Goal: Complete application form: Complete application form

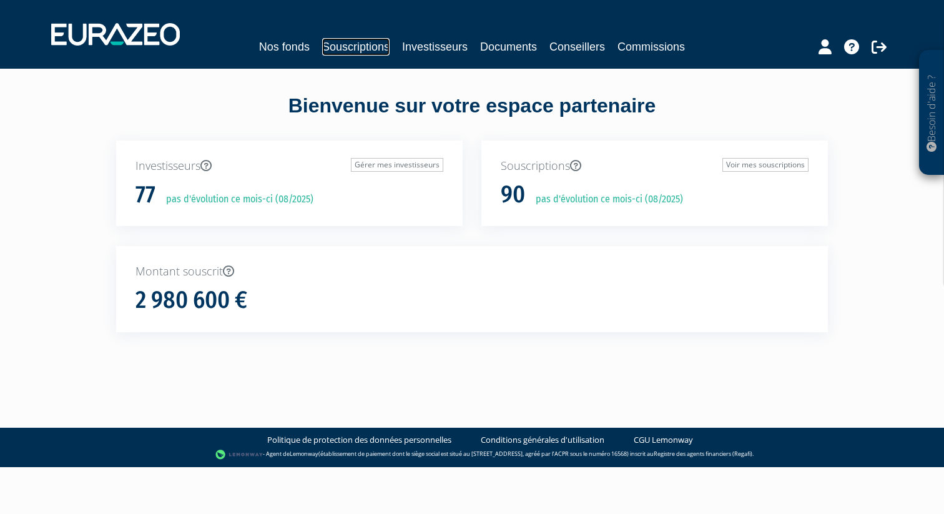
click at [358, 47] on link "Souscriptions" at bounding box center [355, 46] width 67 height 17
click at [357, 48] on link "Souscriptions" at bounding box center [355, 46] width 67 height 17
click at [359, 47] on link "Souscriptions" at bounding box center [355, 46] width 67 height 17
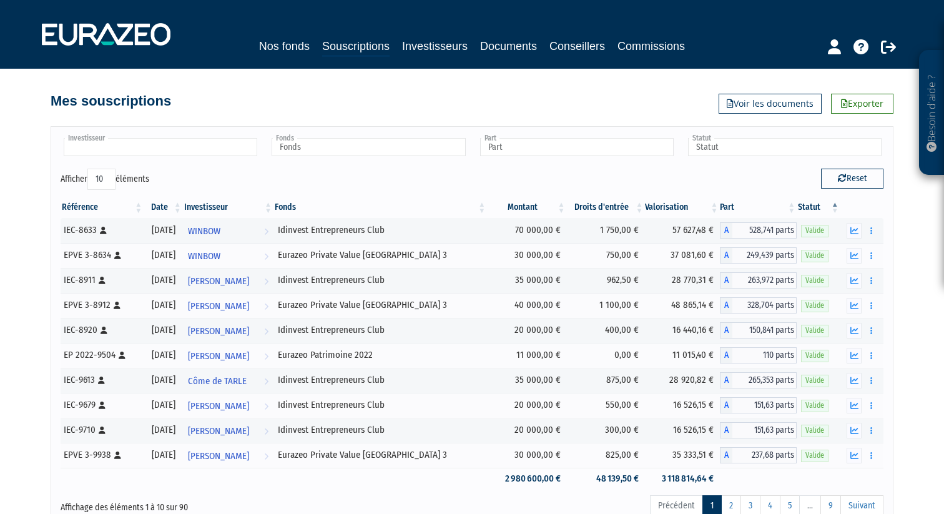
click at [173, 149] on input "text" at bounding box center [160, 147] width 193 height 18
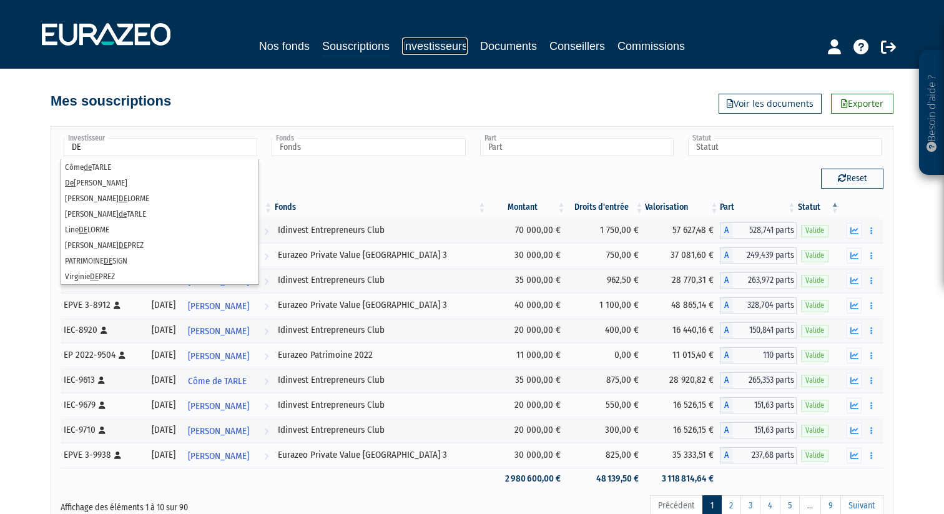
click at [426, 37] on link "Investisseurs" at bounding box center [435, 45] width 66 height 17
type input "Investisseur"
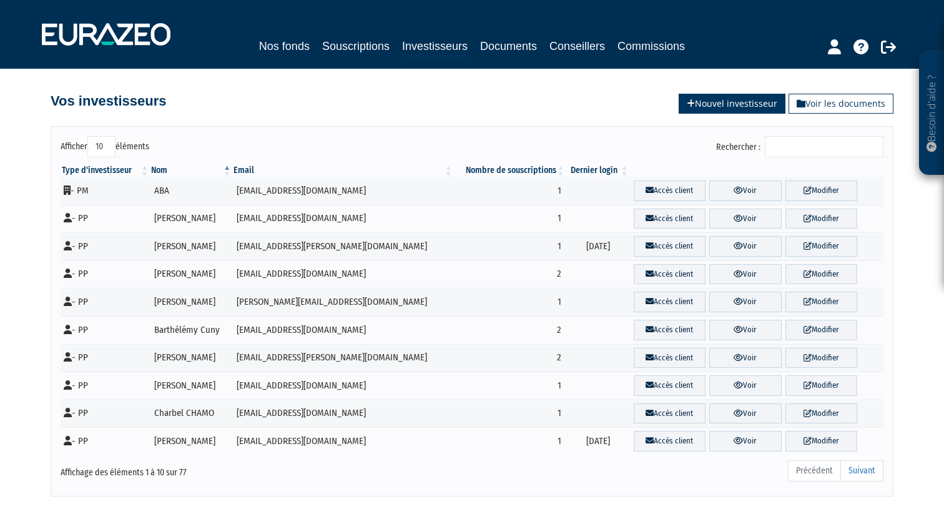
click at [746, 103] on link "Nouvel investisseur" at bounding box center [731, 104] width 107 height 20
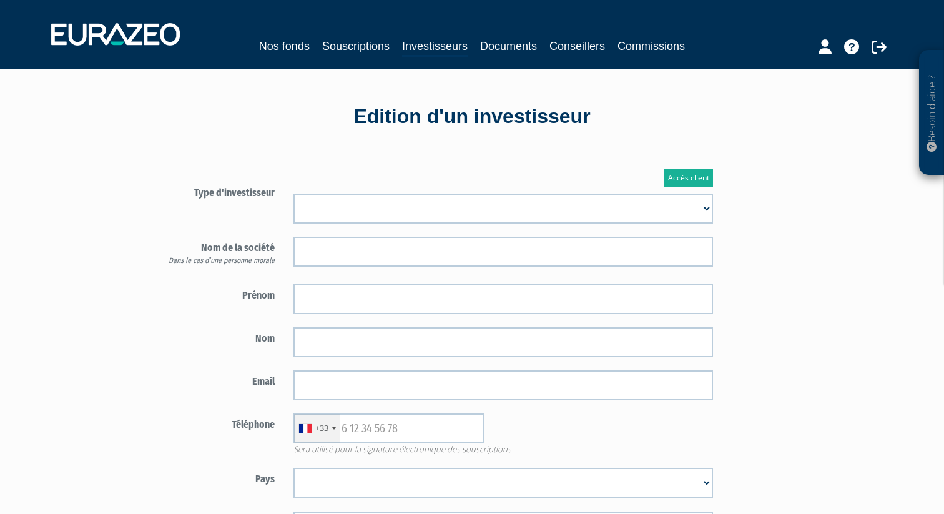
click at [622, 203] on select "Mr Mme Société" at bounding box center [502, 208] width 419 height 30
select select "1"
click at [293, 193] on select "Mr Mme Société" at bounding box center [502, 208] width 419 height 30
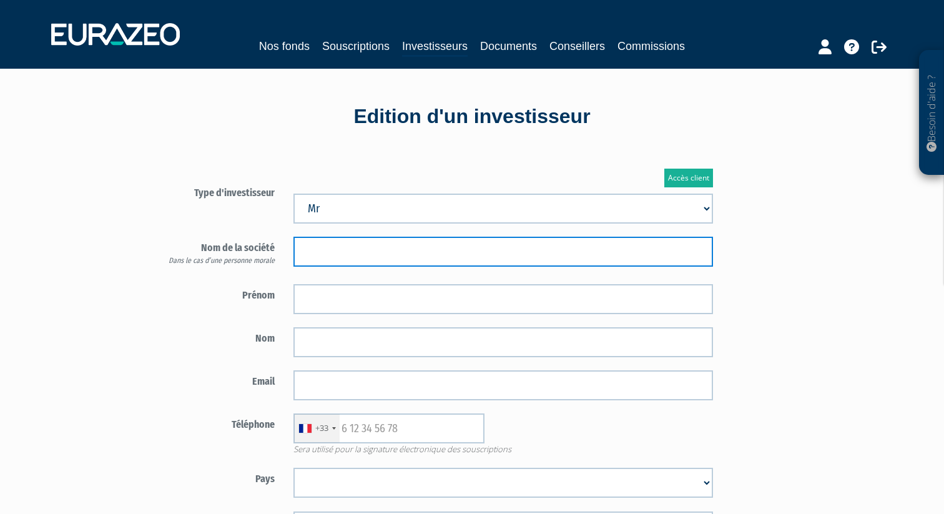
click at [535, 250] on input "text" at bounding box center [502, 252] width 419 height 30
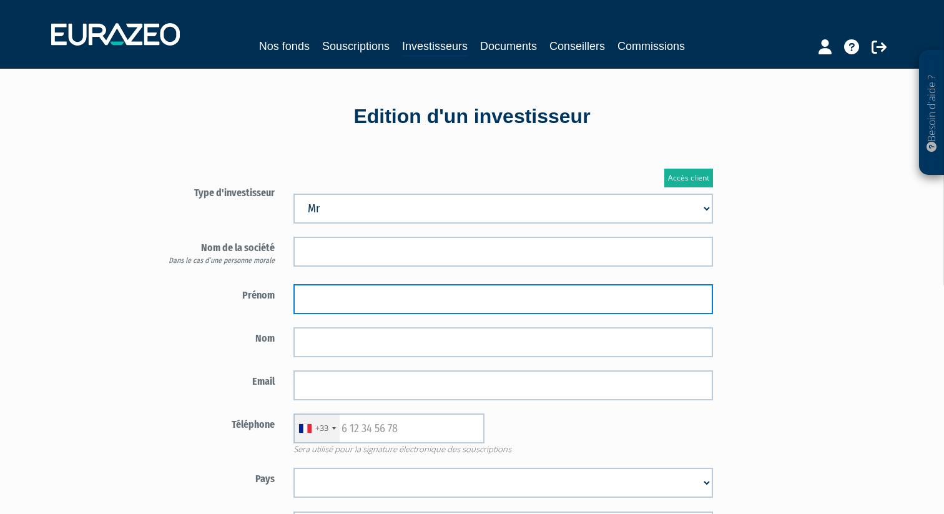
click at [502, 304] on input "text" at bounding box center [502, 299] width 419 height 30
type input "D"
type input "Vincent"
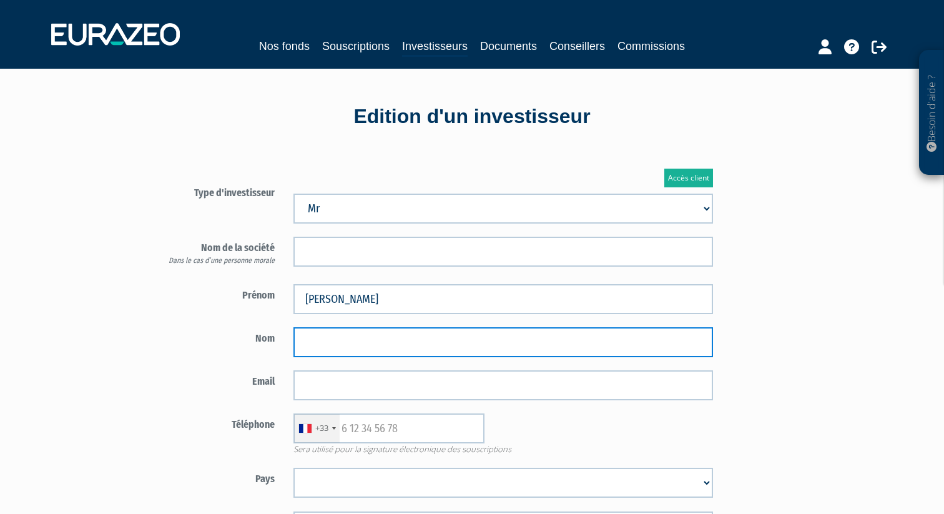
click at [386, 342] on input "text" at bounding box center [502, 342] width 419 height 30
type input "DELAVERGNE"
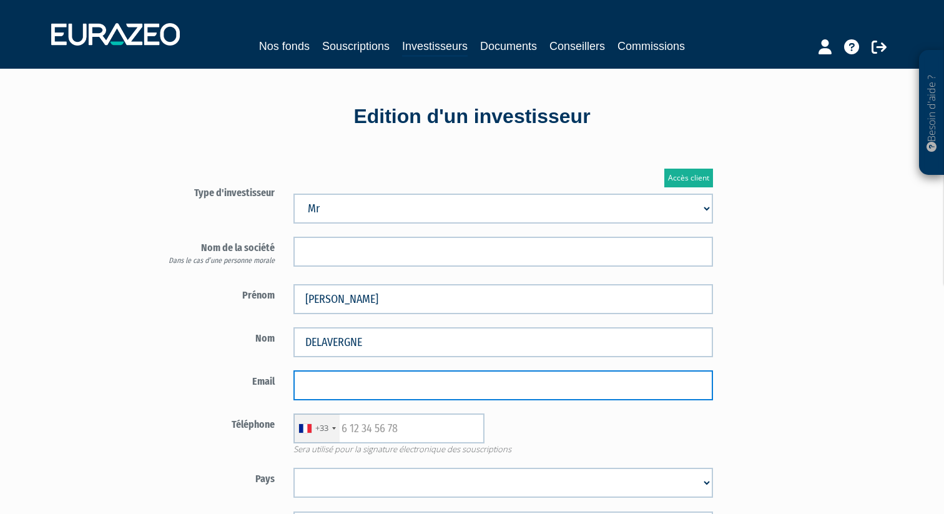
click at [343, 393] on input "email" at bounding box center [502, 385] width 419 height 30
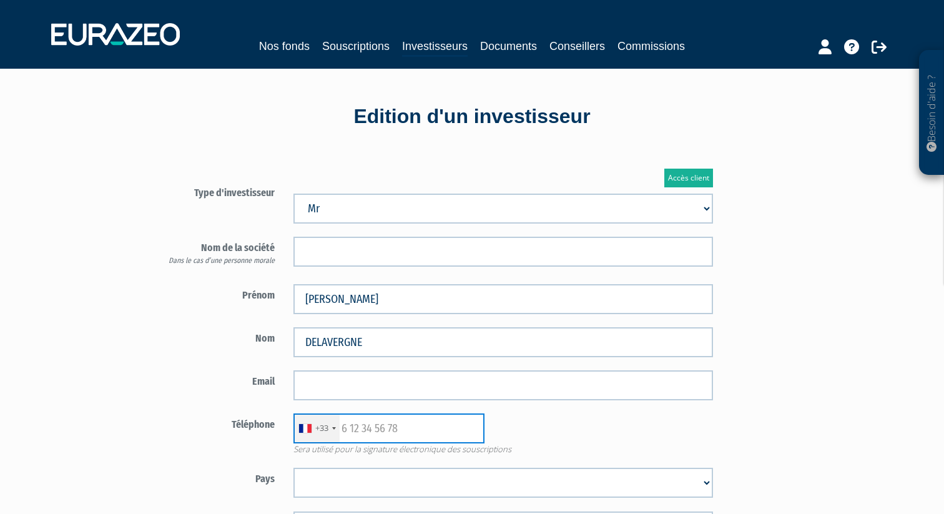
click at [353, 429] on input "text" at bounding box center [388, 428] width 191 height 30
paste input "0679616050"
click at [347, 429] on input "0679616050" at bounding box center [388, 428] width 191 height 30
type input "679616050"
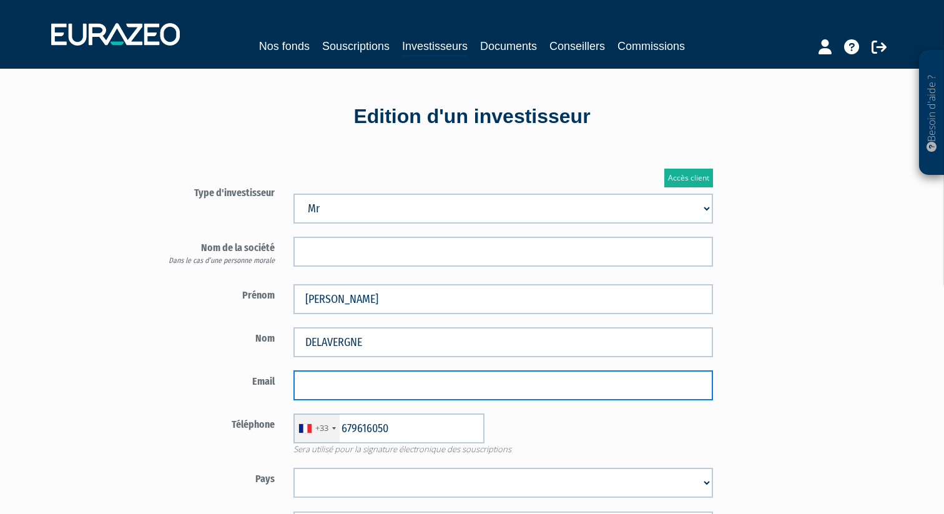
click at [340, 384] on input "email" at bounding box center [502, 385] width 419 height 30
paste input "0679616050"
type input "0"
paste input "vincent.delavergne@gmail.com"
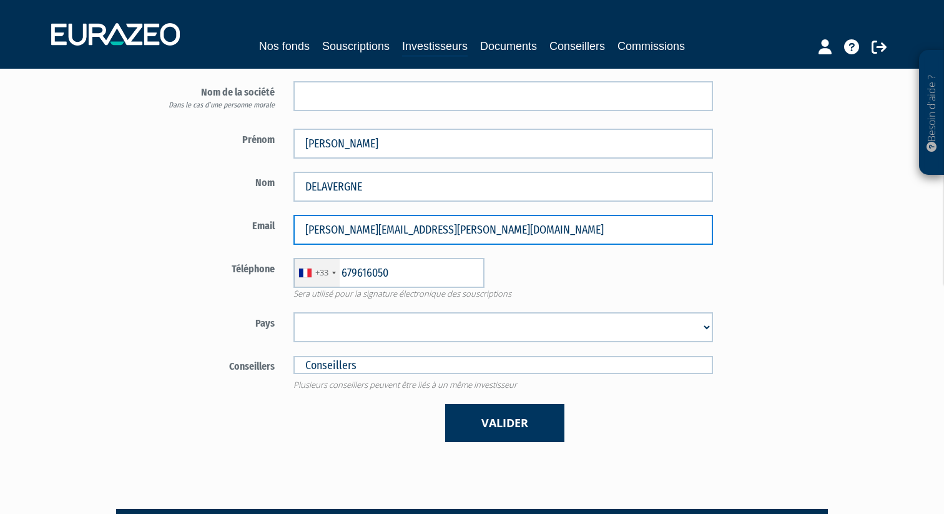
scroll to position [240, 0]
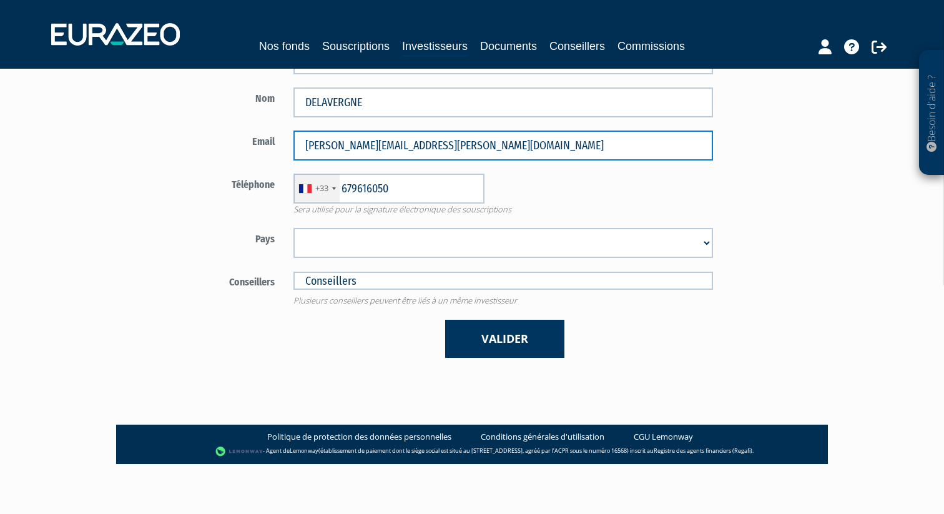
type input "vincent.delavergne@gmail.com"
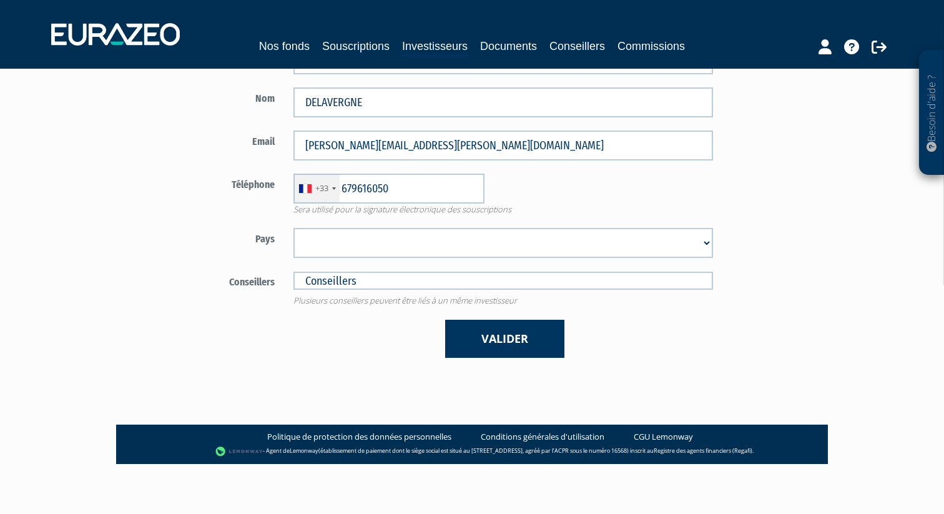
click at [409, 238] on select "Afghanistan Afrique du Sud Albanie Algérie Allemagne Andorre Angola Anguilla An…" at bounding box center [502, 243] width 419 height 30
select select "75"
click at [293, 228] on select "Afghanistan Afrique du Sud Albanie Algérie Allemagne Andorre Angola Anguilla An…" at bounding box center [502, 243] width 419 height 30
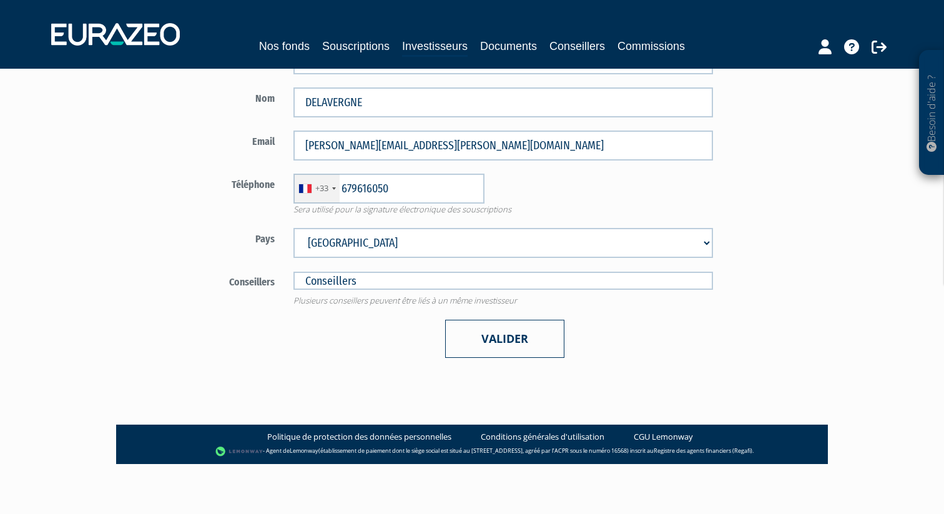
click at [473, 344] on button "Valider" at bounding box center [504, 339] width 119 height 38
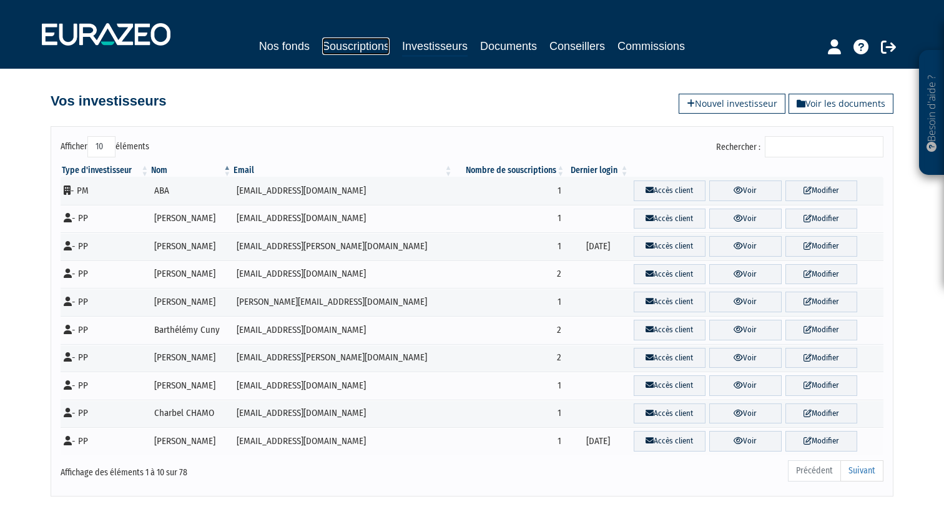
click at [356, 43] on link "Souscriptions" at bounding box center [355, 45] width 67 height 17
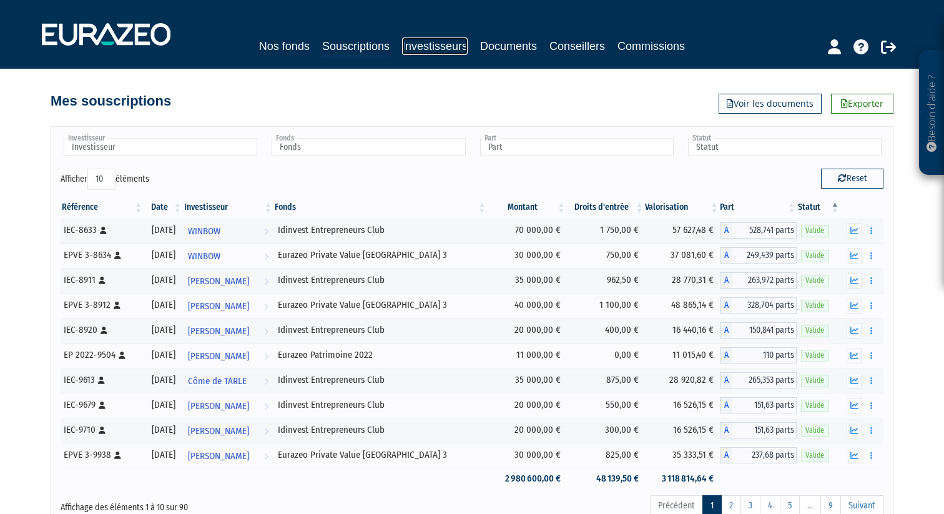
click at [411, 46] on link "Investisseurs" at bounding box center [435, 45] width 66 height 17
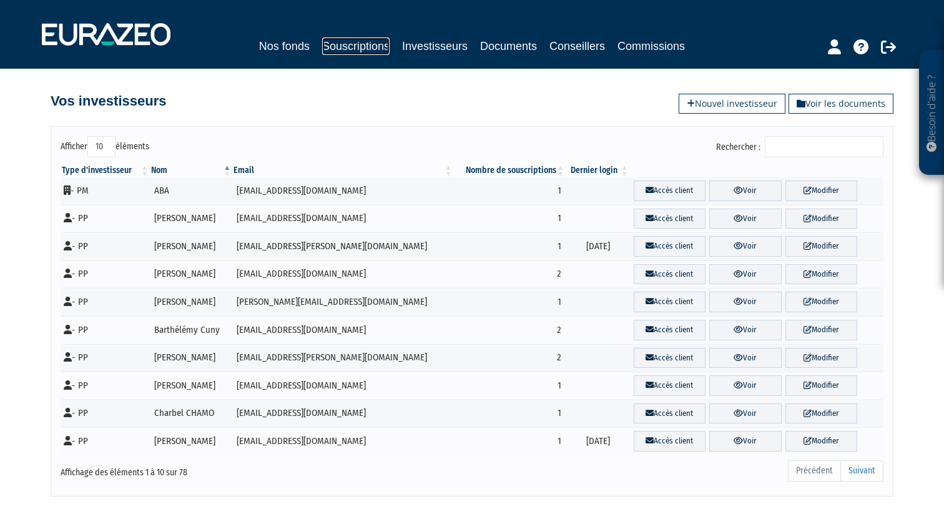
click at [361, 46] on link "Souscriptions" at bounding box center [355, 45] width 67 height 17
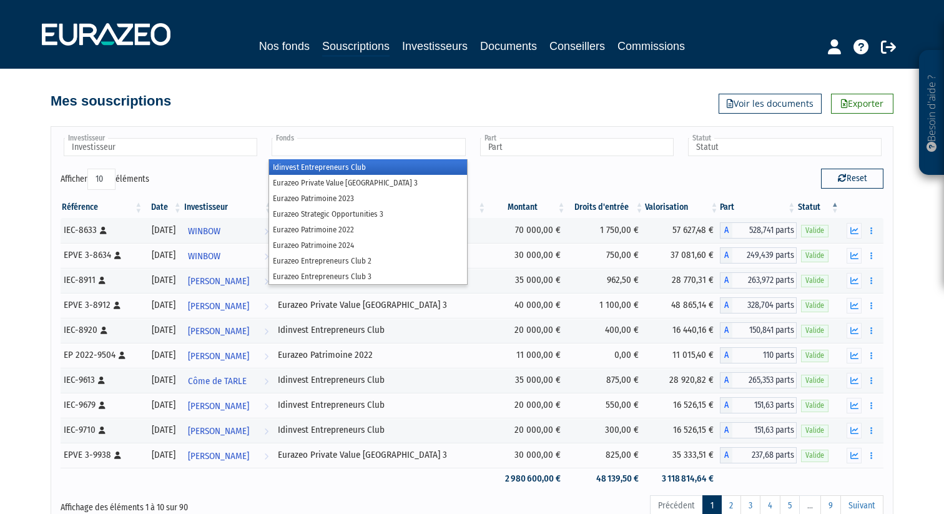
click at [320, 148] on input "text" at bounding box center [367, 147] width 193 height 18
click at [324, 148] on input "text" at bounding box center [367, 147] width 193 height 18
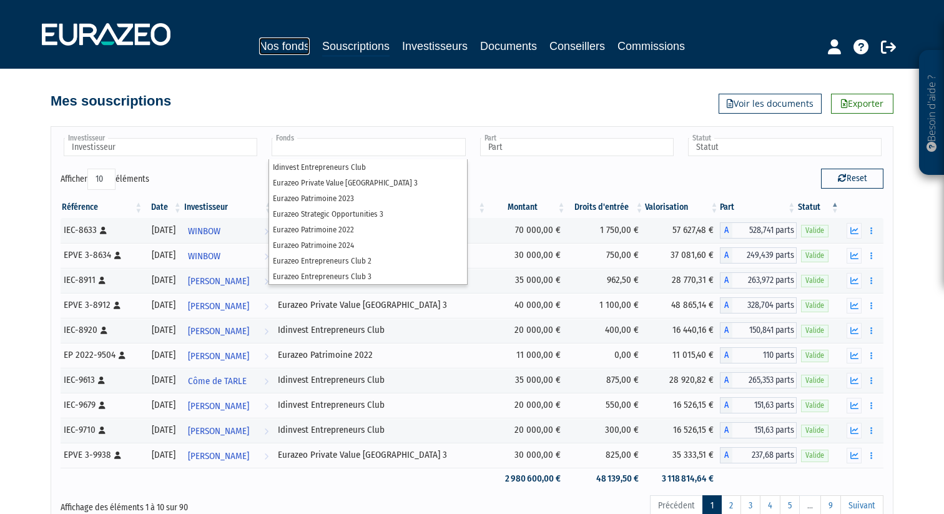
type input "Fonds"
click at [270, 49] on link "Nos fonds" at bounding box center [284, 45] width 51 height 17
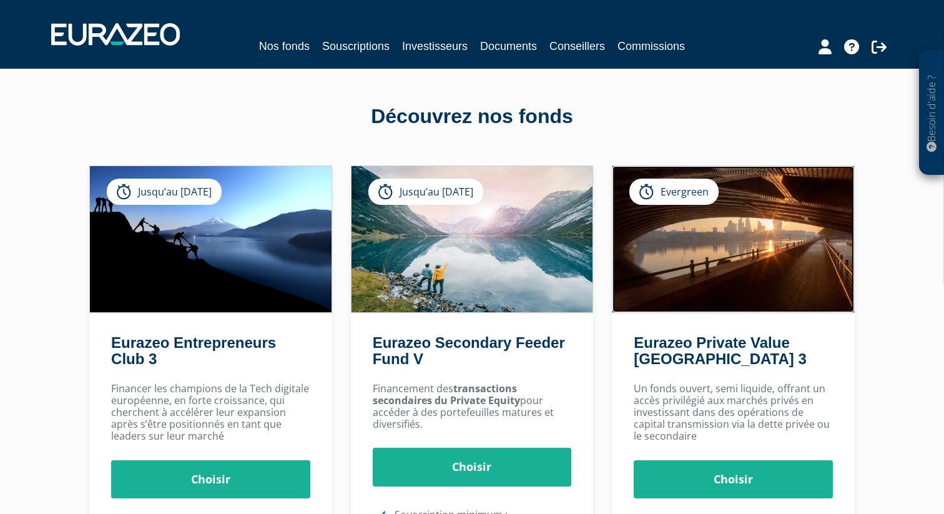
click at [756, 183] on img at bounding box center [733, 239] width 242 height 146
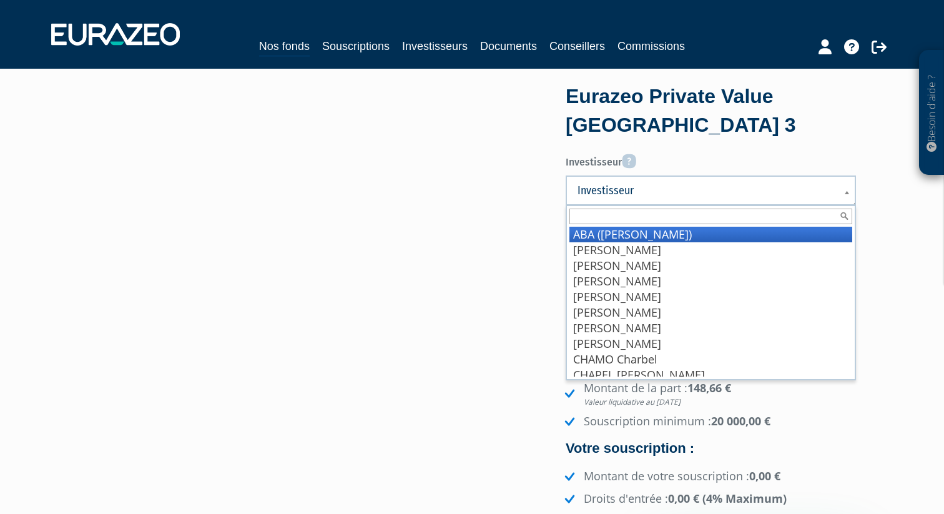
click at [704, 192] on span "Investisseur" at bounding box center [702, 190] width 250 height 15
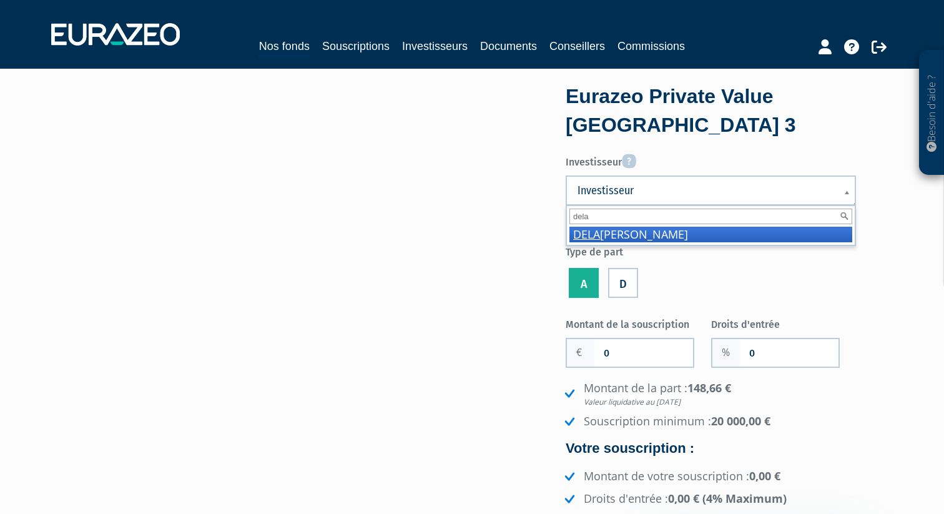
type input "dela"
click at [728, 234] on li "DELA VERGNE Vincent" at bounding box center [710, 235] width 283 height 16
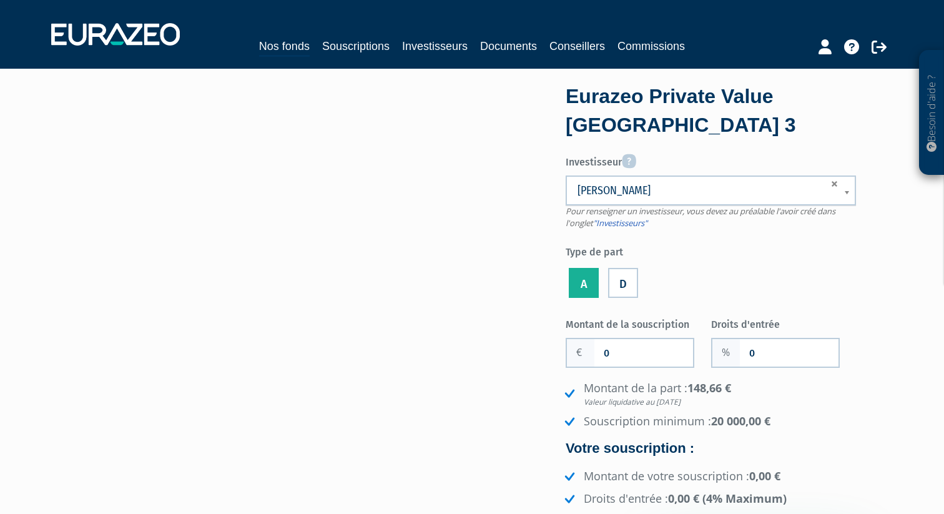
click at [620, 283] on label "D" at bounding box center [623, 283] width 30 height 30
click at [0, 0] on input "D" at bounding box center [0, 0] width 0 height 0
click at [577, 281] on li "A" at bounding box center [583, 280] width 36 height 41
click at [591, 281] on label "A" at bounding box center [584, 283] width 30 height 30
click at [0, 0] on input "A" at bounding box center [0, 0] width 0 height 0
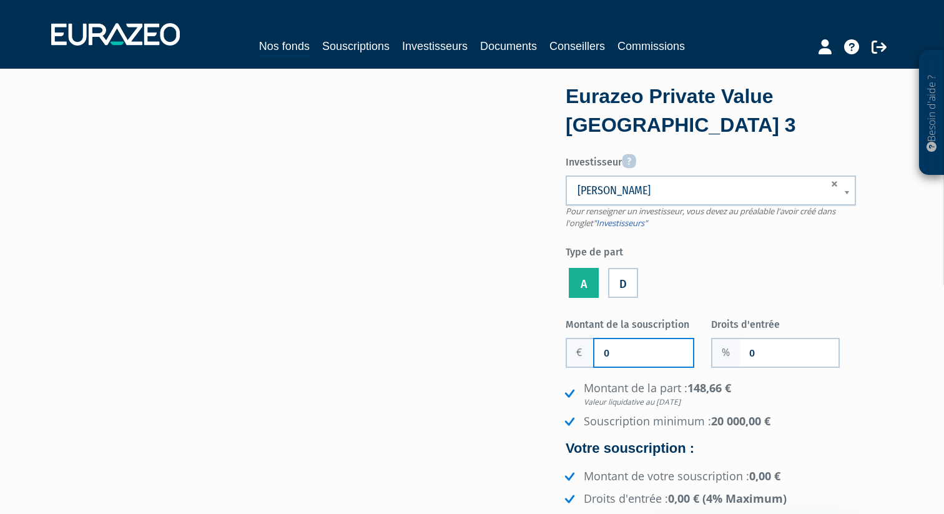
click at [638, 357] on input "0" at bounding box center [643, 352] width 99 height 27
click at [780, 354] on input "0" at bounding box center [789, 352] width 99 height 27
type input "2"
click at [625, 337] on div "Montant de la souscription 0" at bounding box center [637, 340] width 145 height 54
click at [617, 347] on input "0" at bounding box center [643, 352] width 99 height 27
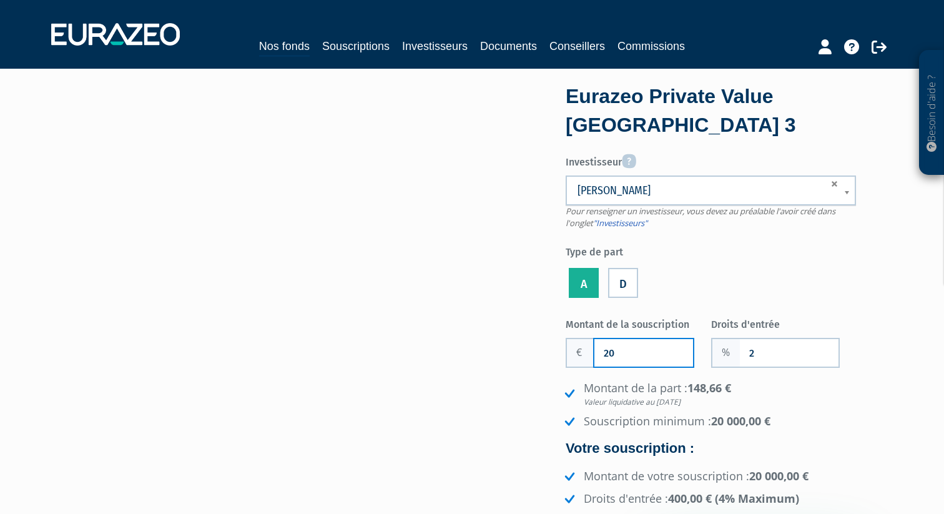
type input "20 000"
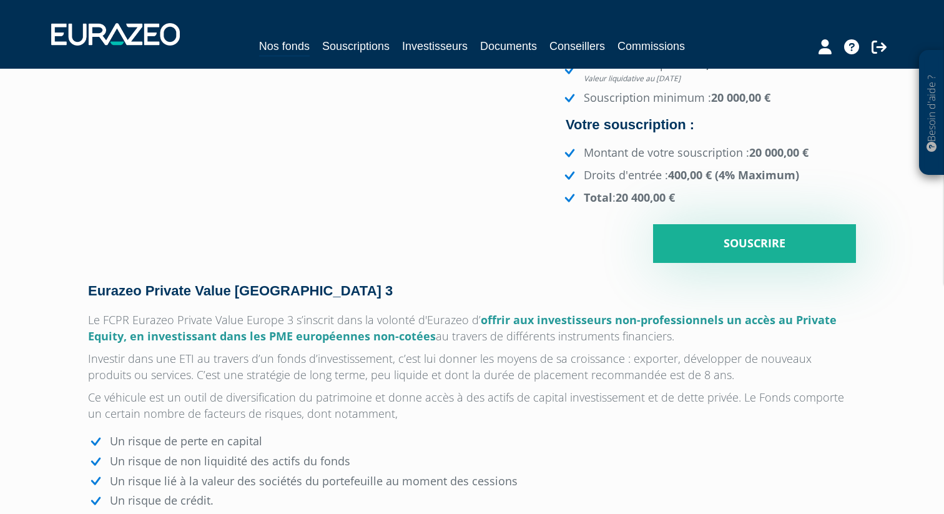
scroll to position [373, 0]
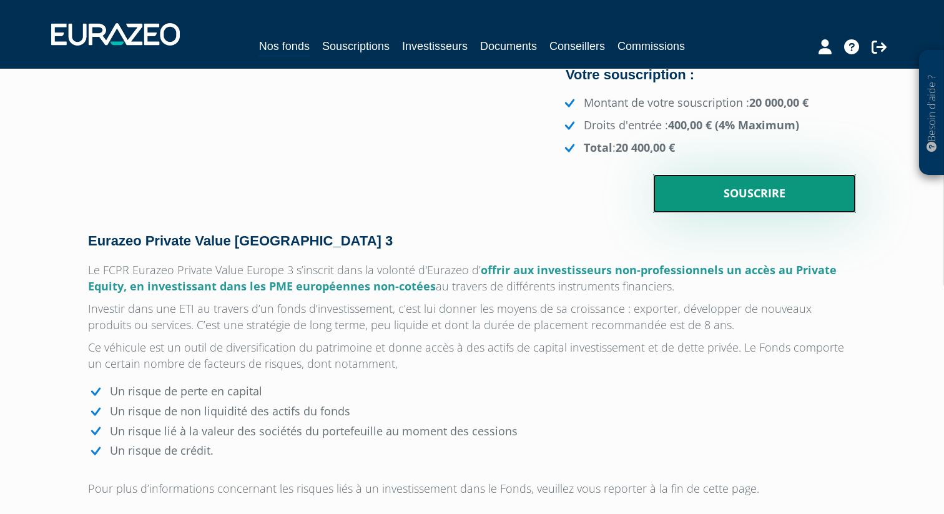
click at [735, 194] on input "Souscrire" at bounding box center [754, 193] width 203 height 39
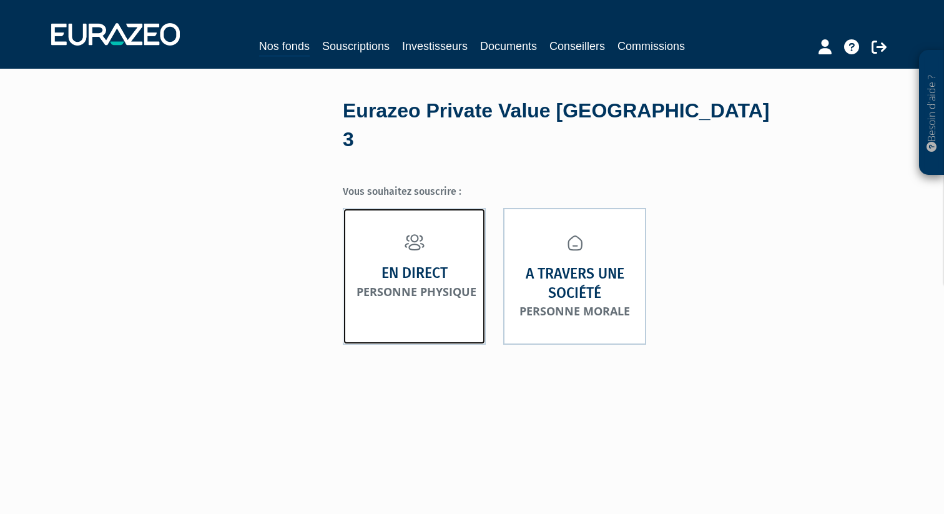
click at [388, 280] on link "En direct Personne physique" at bounding box center [414, 276] width 143 height 137
click at [422, 228] on link "En direct Personne physique" at bounding box center [414, 276] width 143 height 137
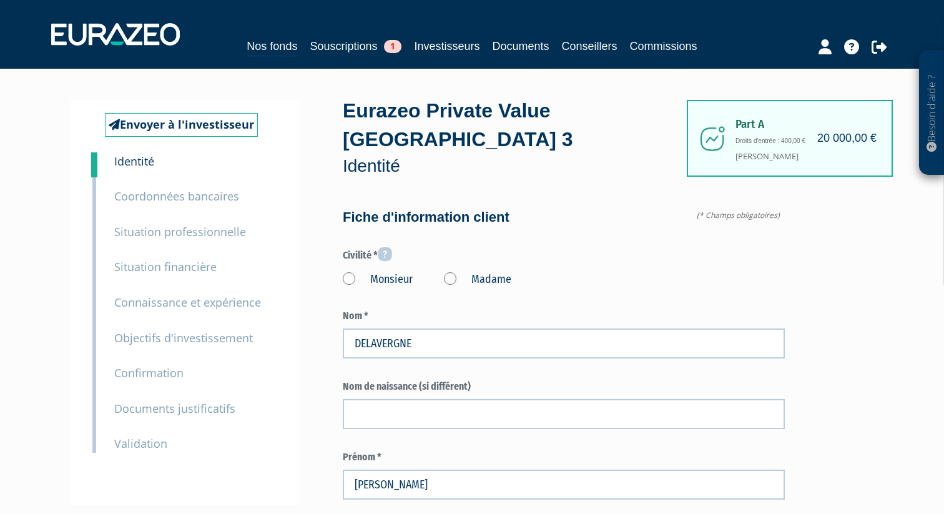
click at [345, 271] on label "Monsieur" at bounding box center [378, 279] width 70 height 16
click at [0, 0] on input "Monsieur" at bounding box center [0, 0] width 0 height 0
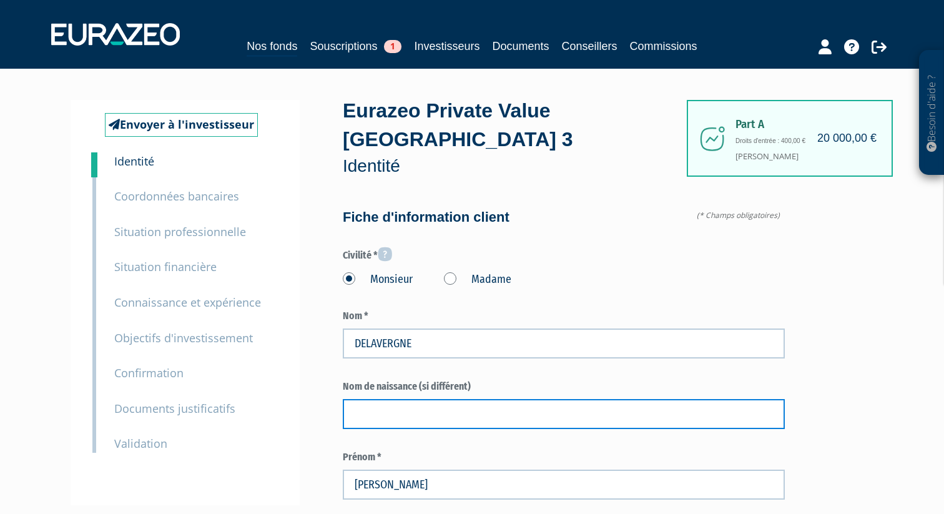
click at [393, 399] on input "text" at bounding box center [564, 414] width 442 height 30
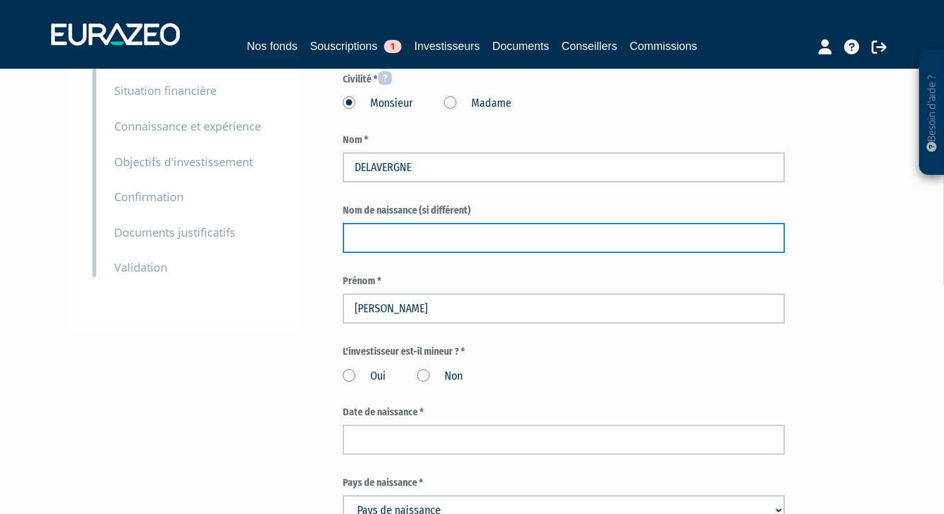
scroll to position [178, 0]
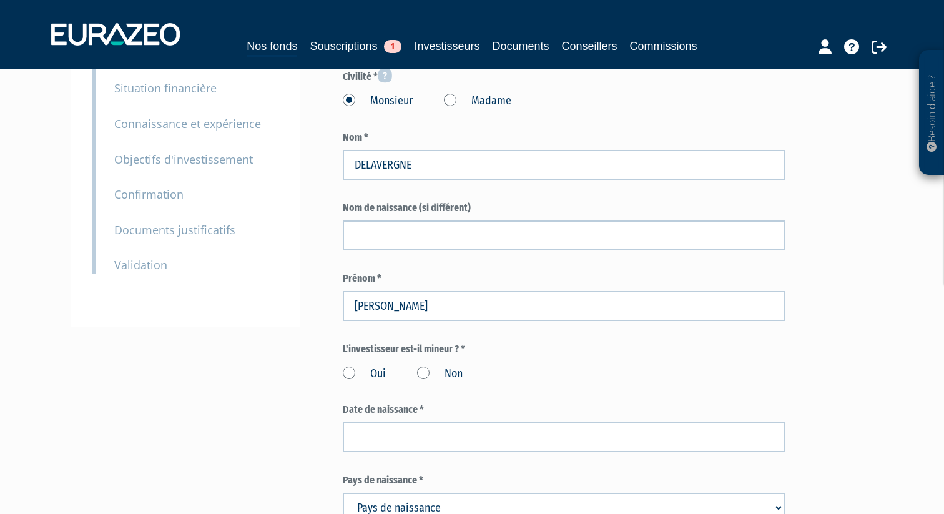
click at [420, 366] on label "Non" at bounding box center [440, 374] width 46 height 16
click at [0, 0] on input "Non" at bounding box center [0, 0] width 0 height 0
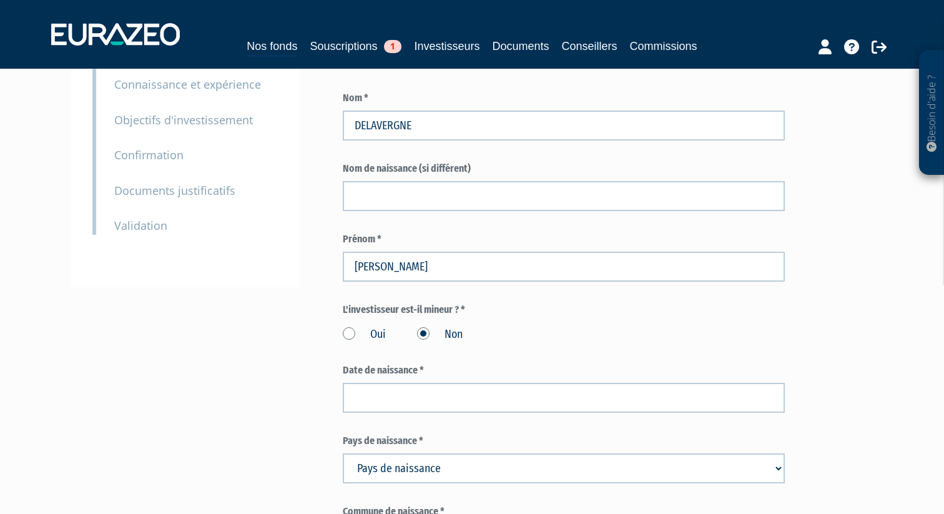
scroll to position [224, 0]
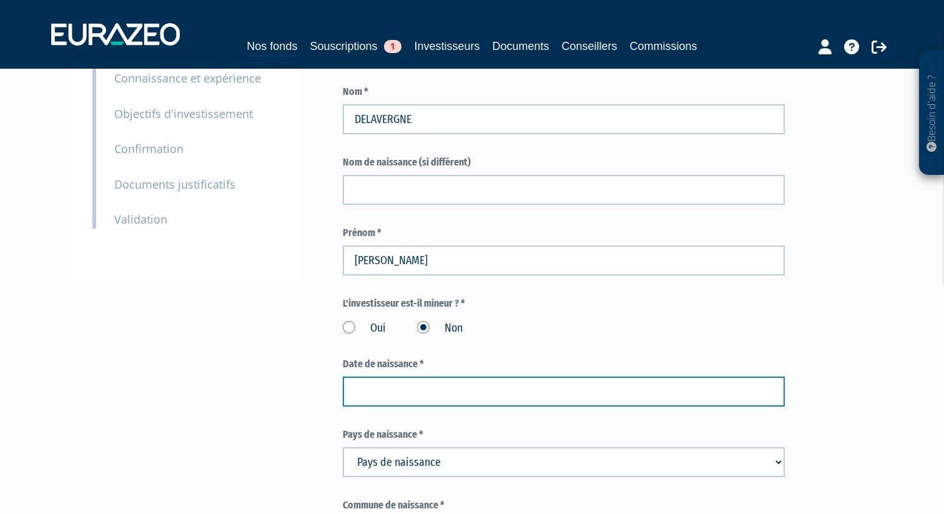
click at [401, 376] on input at bounding box center [564, 391] width 442 height 30
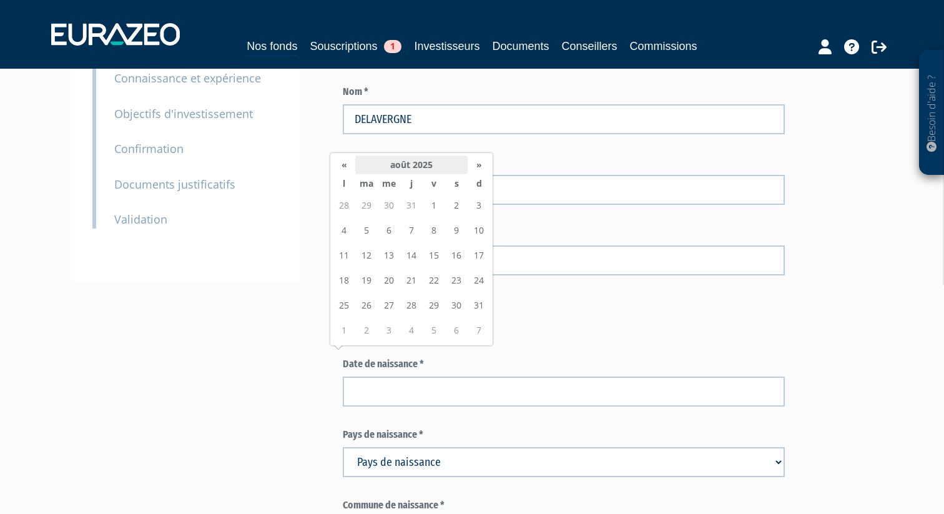
click at [413, 171] on th "août 2025" at bounding box center [411, 164] width 112 height 19
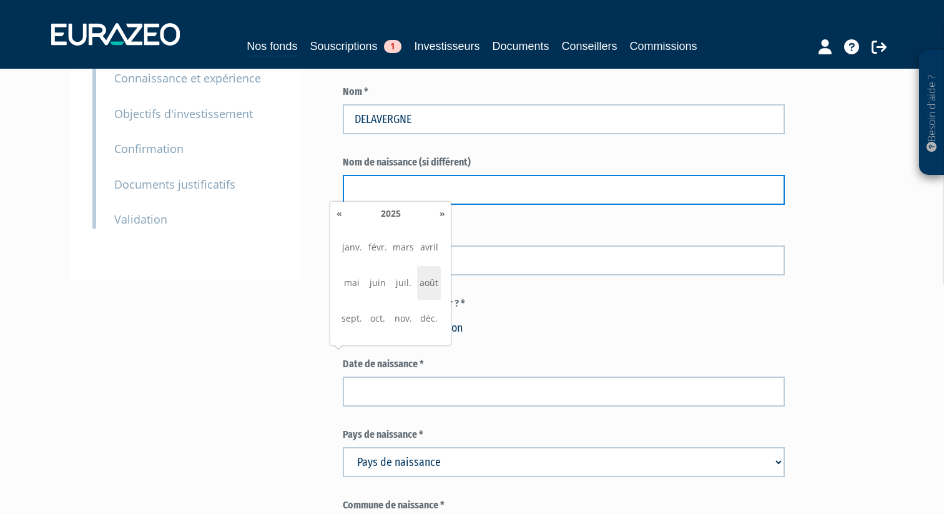
click at [413, 175] on input "text" at bounding box center [564, 190] width 442 height 30
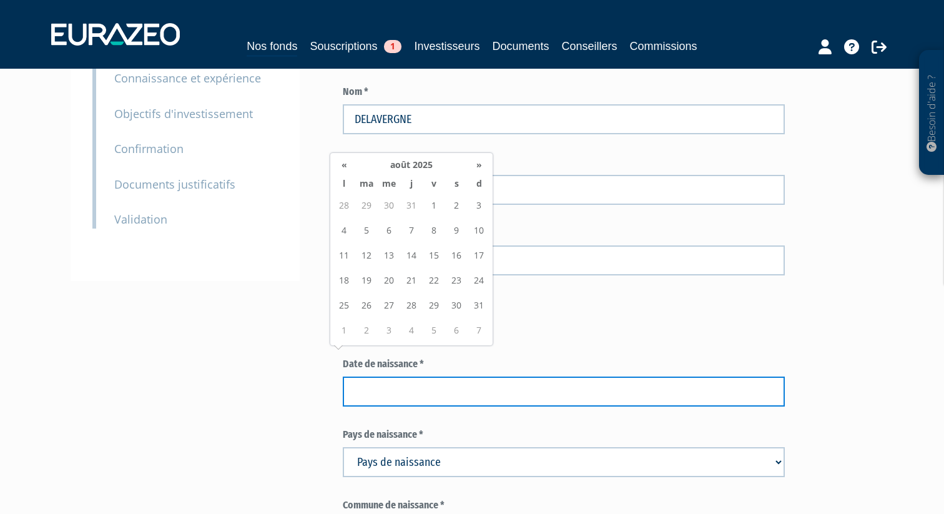
click at [361, 376] on input at bounding box center [564, 391] width 442 height 30
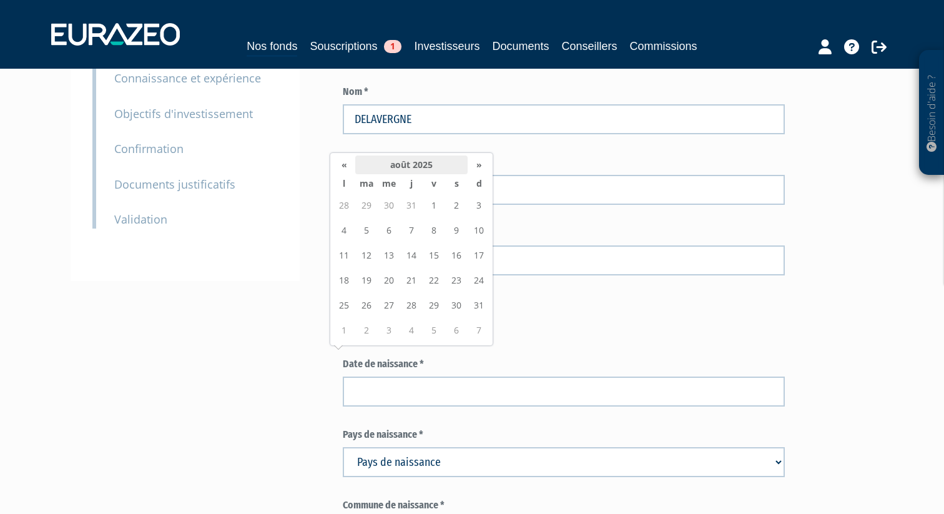
click at [396, 164] on th "août 2025" at bounding box center [411, 164] width 112 height 19
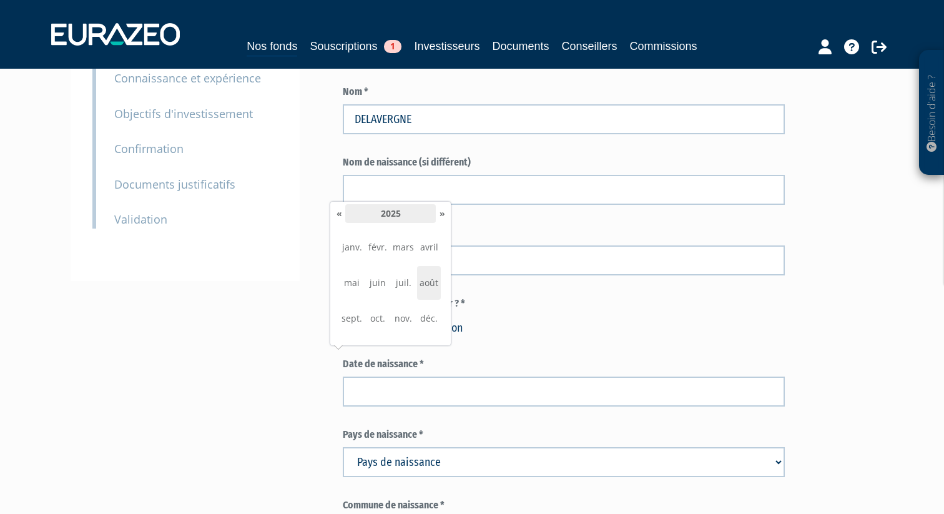
click at [380, 212] on th "2025" at bounding box center [390, 213] width 90 height 19
click at [342, 216] on th "«" at bounding box center [339, 213] width 12 height 19
click at [343, 217] on th "«" at bounding box center [339, 213] width 12 height 19
click at [342, 216] on th "«" at bounding box center [339, 213] width 12 height 19
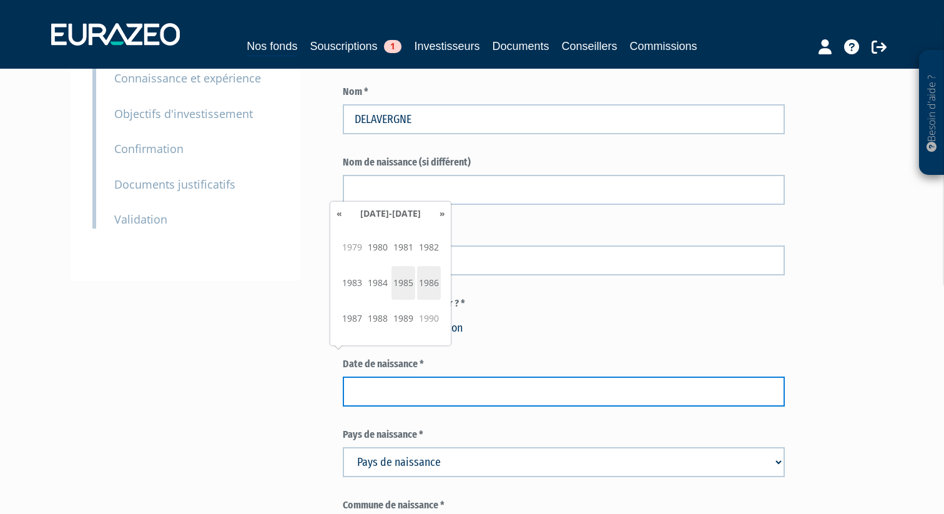
click at [424, 284] on span "1986" at bounding box center [429, 283] width 24 height 34
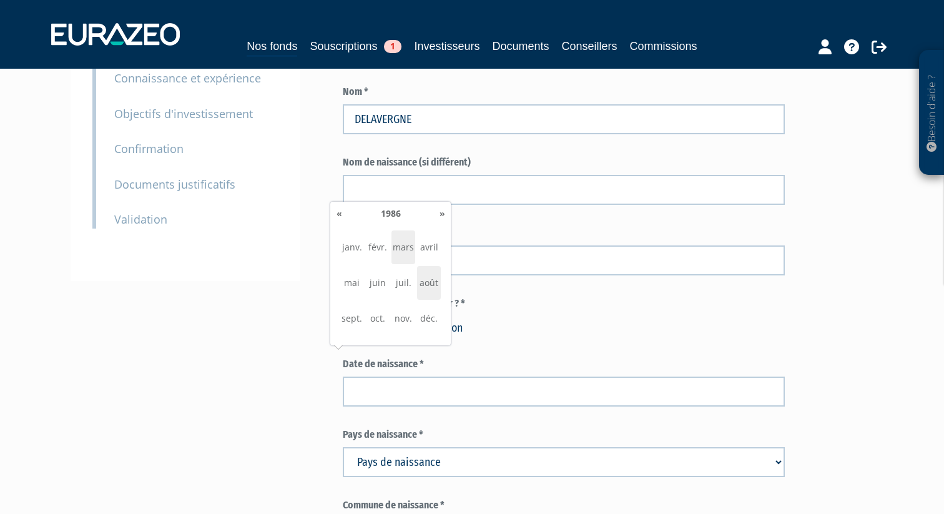
click at [401, 247] on span "mars" at bounding box center [403, 247] width 24 height 34
click at [391, 271] on td "19" at bounding box center [389, 280] width 22 height 25
type input "19/03/1986"
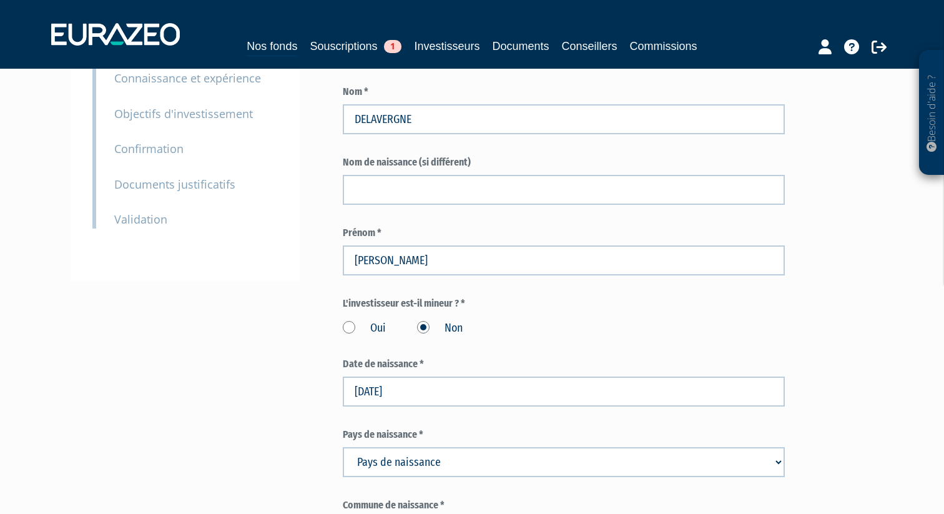
click at [369, 447] on select "Pays de naissance Afghanistan Afrique du Sud Albanie Algérie Allemagne Andorre" at bounding box center [564, 462] width 442 height 30
select select "75"
click at [343, 447] on select "Pays de naissance Afghanistan Afrique du Sud Albanie Algérie Allemagne Andorre" at bounding box center [564, 462] width 442 height 30
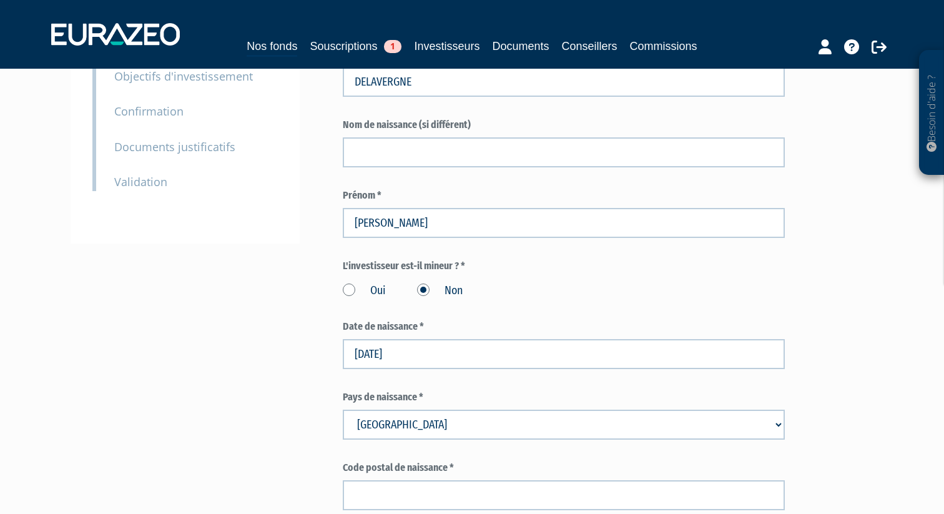
scroll to position [267, 0]
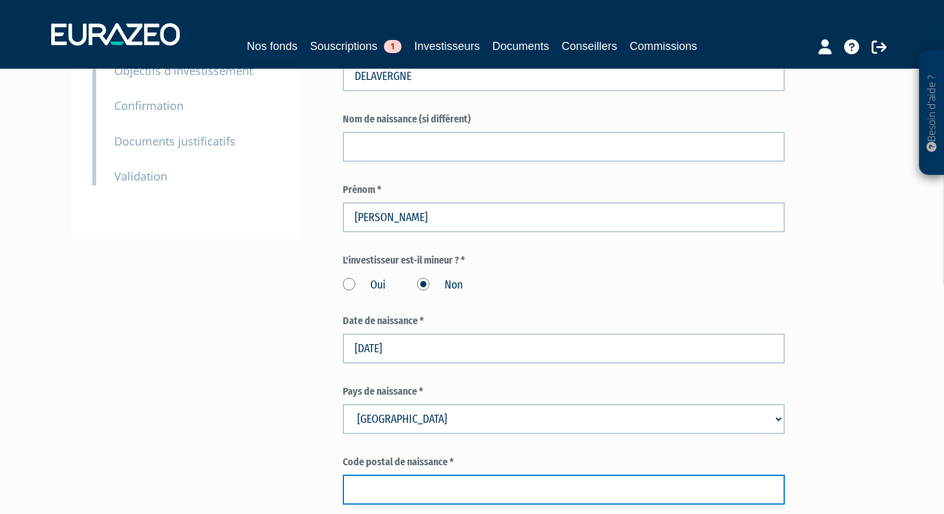
click at [410, 474] on input "text" at bounding box center [564, 489] width 442 height 30
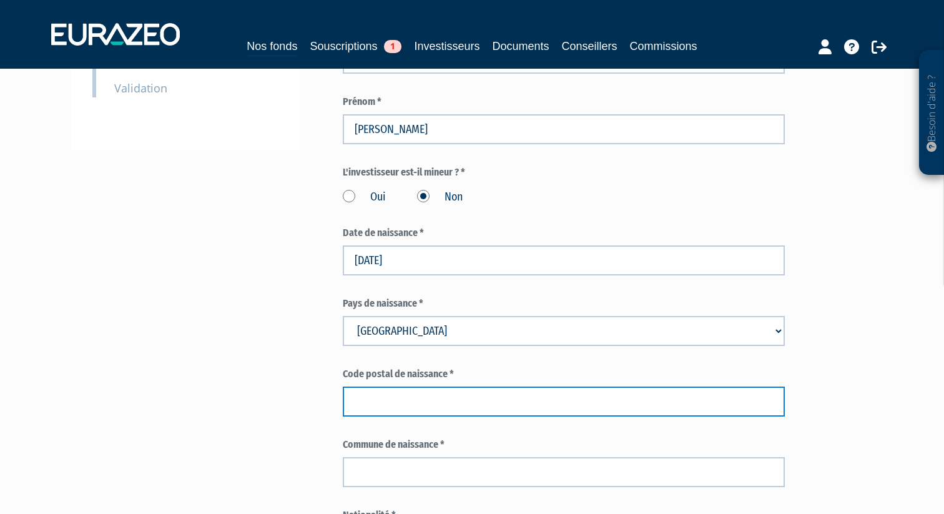
scroll to position [351, 0]
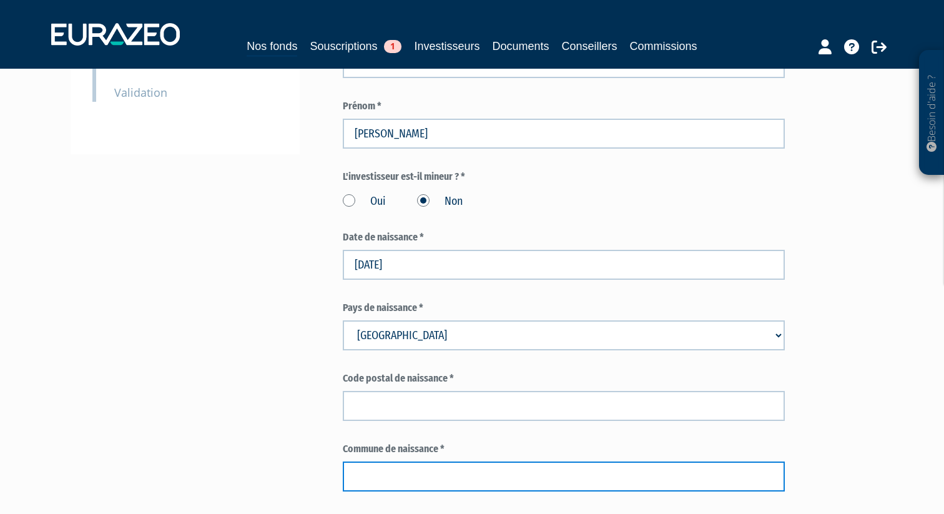
click at [368, 461] on input "text" at bounding box center [564, 476] width 442 height 30
paste input "saint george de didonne"
type input "saint george de didonne"
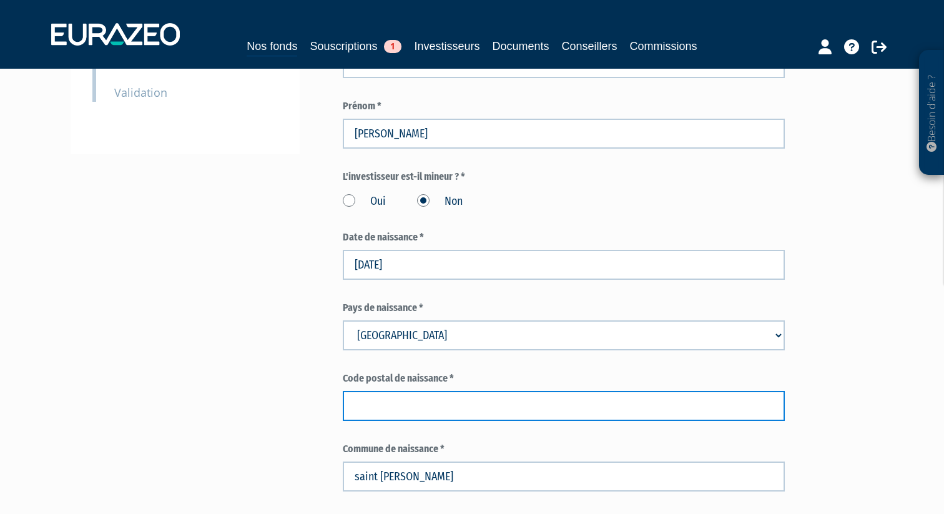
click at [397, 391] on input "text" at bounding box center [564, 406] width 442 height 30
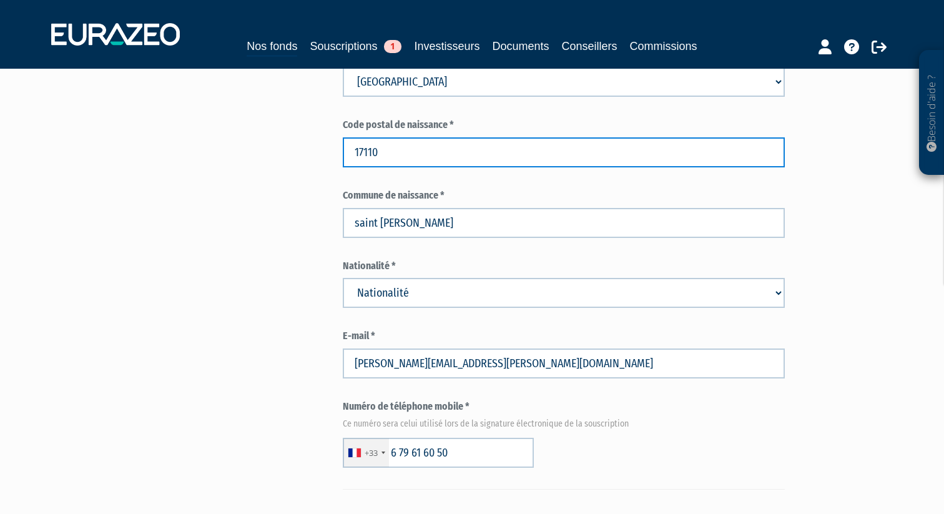
scroll to position [607, 0]
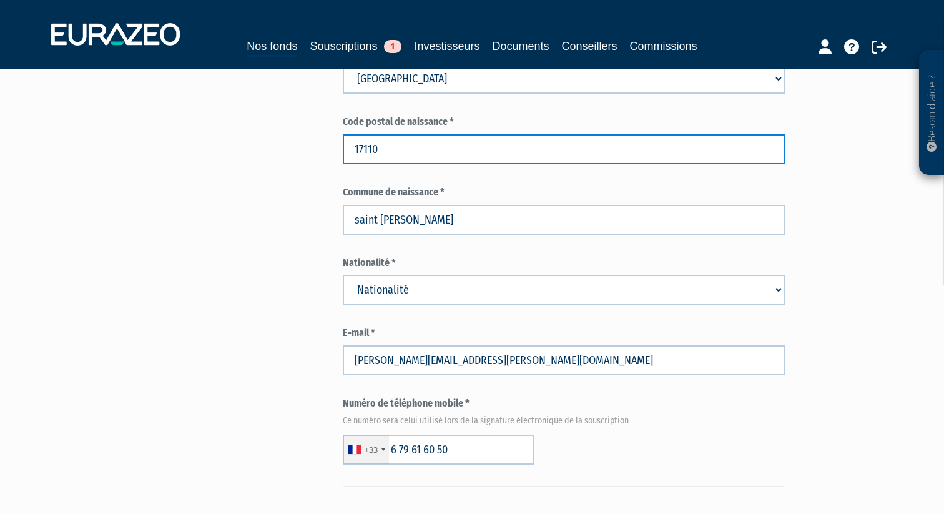
type input "17110"
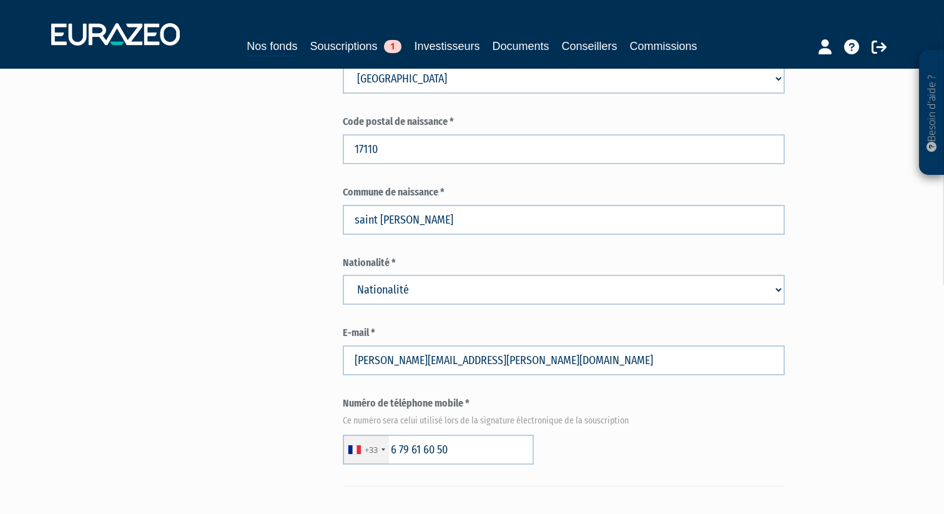
click at [500, 275] on select "Nationalité Afghanistan Afrique du Sud Albanie Algérie Allemagne Andorre" at bounding box center [564, 290] width 442 height 30
select select "75"
click at [343, 275] on select "Nationalité Afghanistan Afrique du Sud Albanie Algérie Allemagne Andorre" at bounding box center [564, 290] width 442 height 30
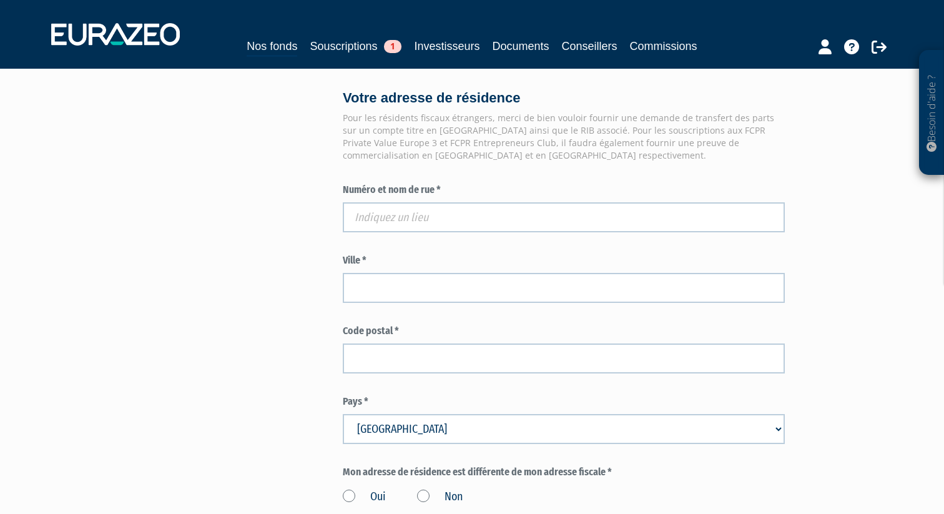
scroll to position [1041, 0]
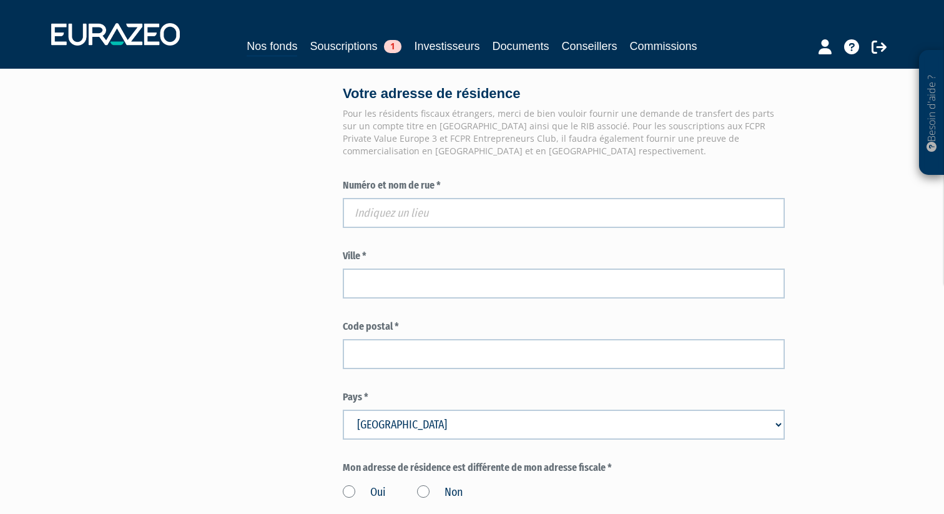
drag, startPoint x: 475, startPoint y: 200, endPoint x: 427, endPoint y: 198, distance: 48.1
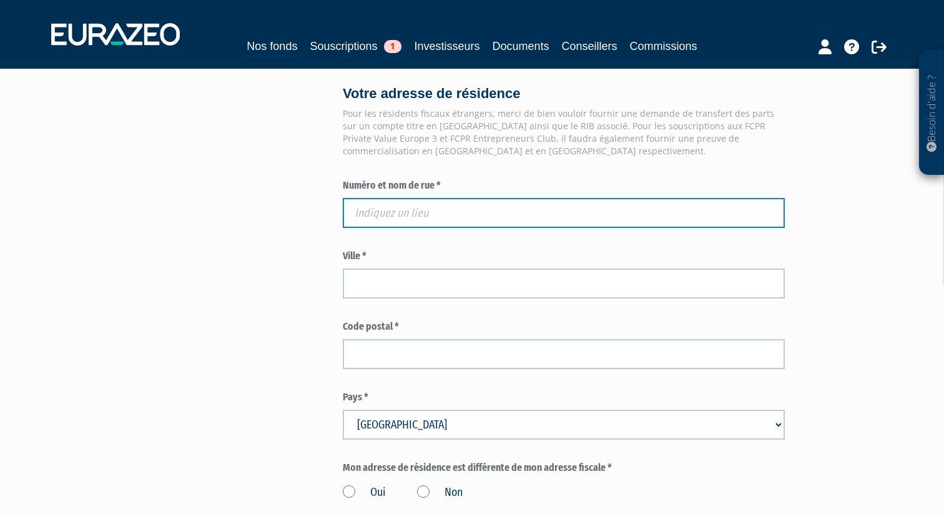
click at [421, 198] on input "text" at bounding box center [564, 213] width 442 height 30
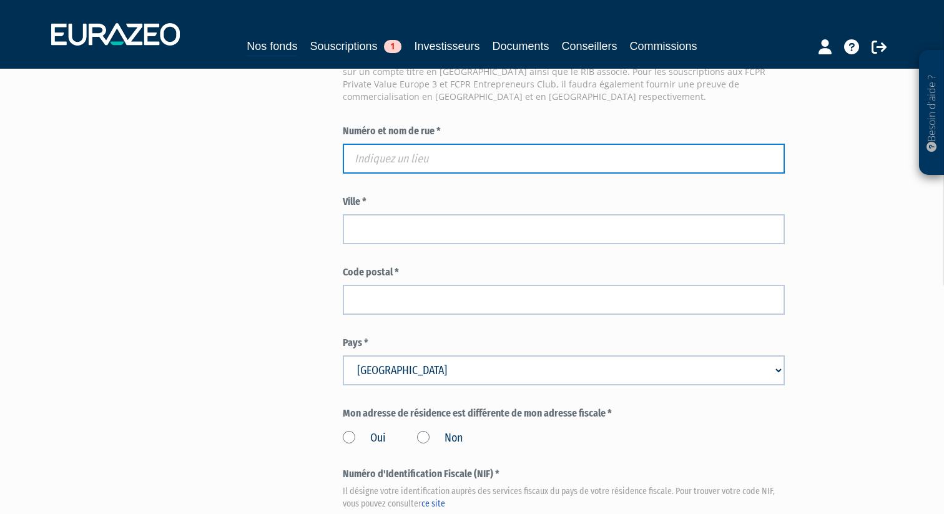
scroll to position [1097, 0]
paste input "58 ALLEE DU MATHIAS"
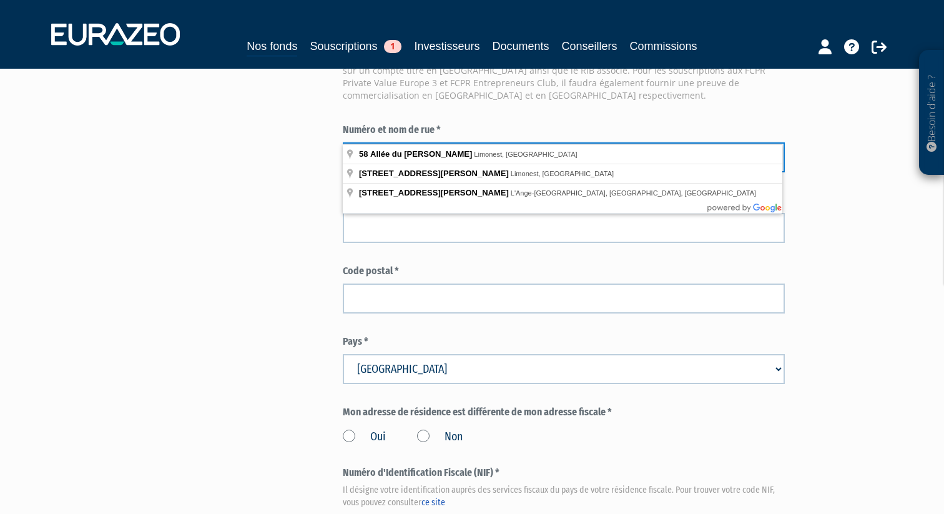
type input "58 ALLEE DU MATHIAS"
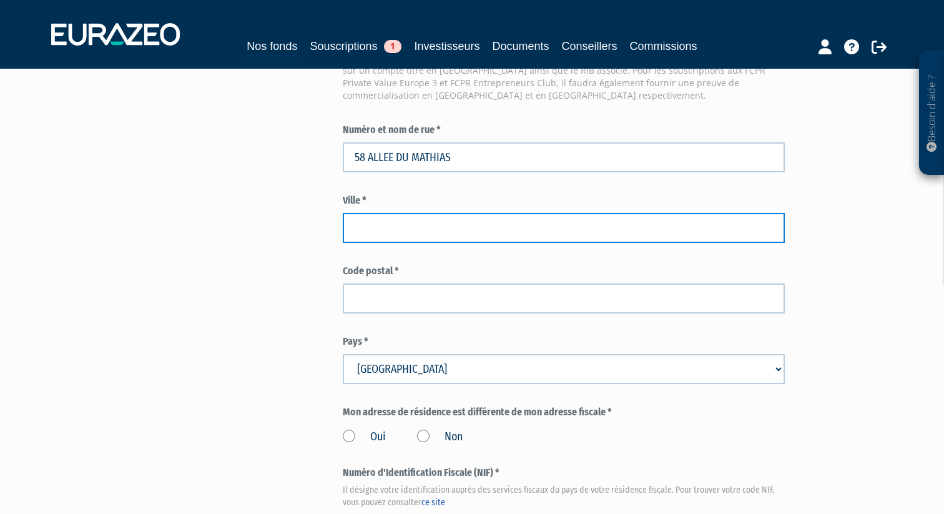
click at [417, 213] on input "text" at bounding box center [564, 228] width 442 height 30
type input "LISMONET"
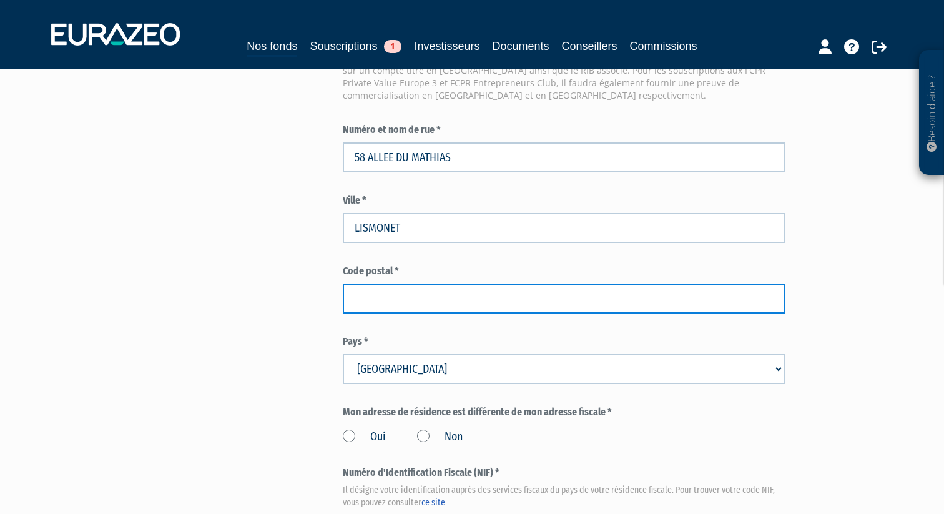
click at [389, 283] on input "text" at bounding box center [564, 298] width 442 height 30
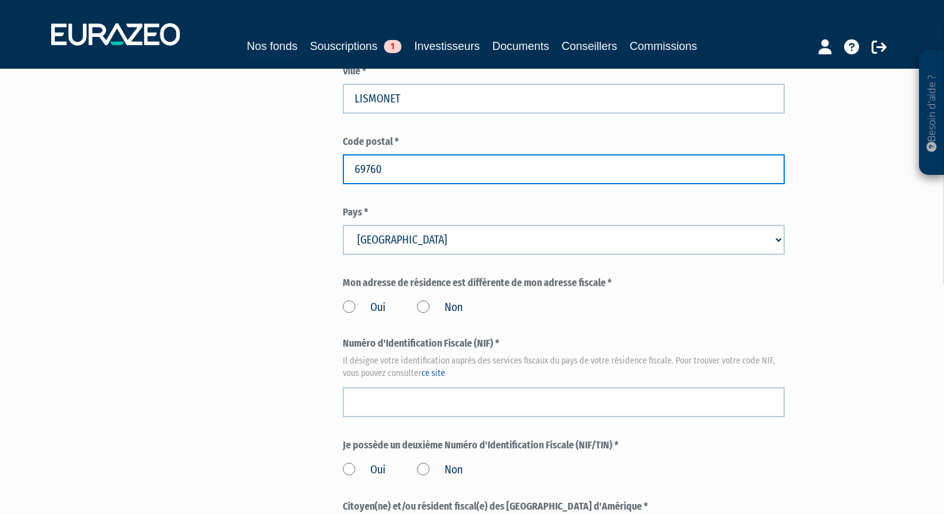
scroll to position [1228, 0]
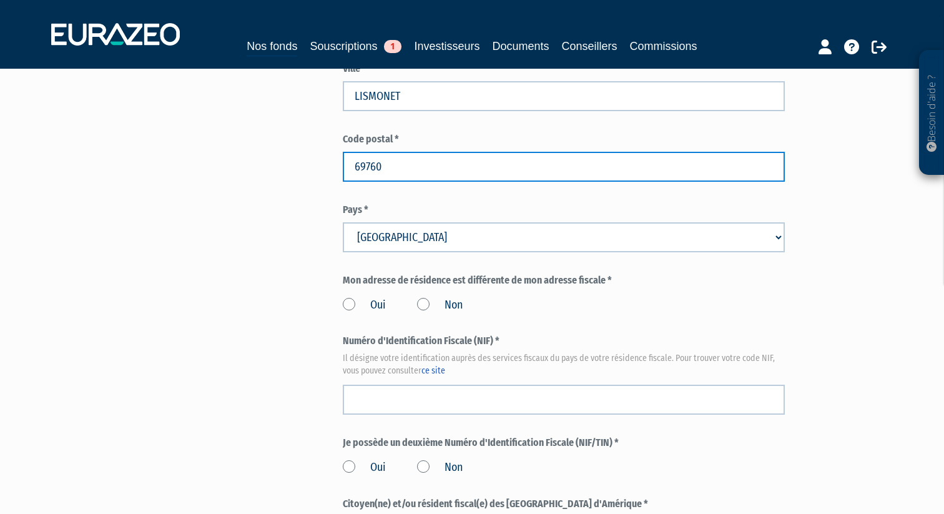
type input "69760"
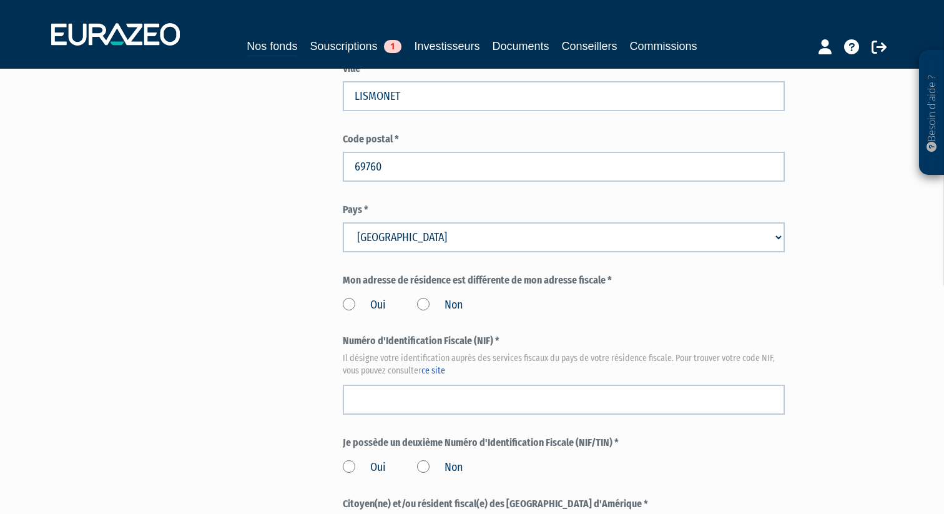
click at [346, 297] on label "Oui" at bounding box center [364, 305] width 43 height 16
click at [0, 0] on input "Oui" at bounding box center [0, 0] width 0 height 0
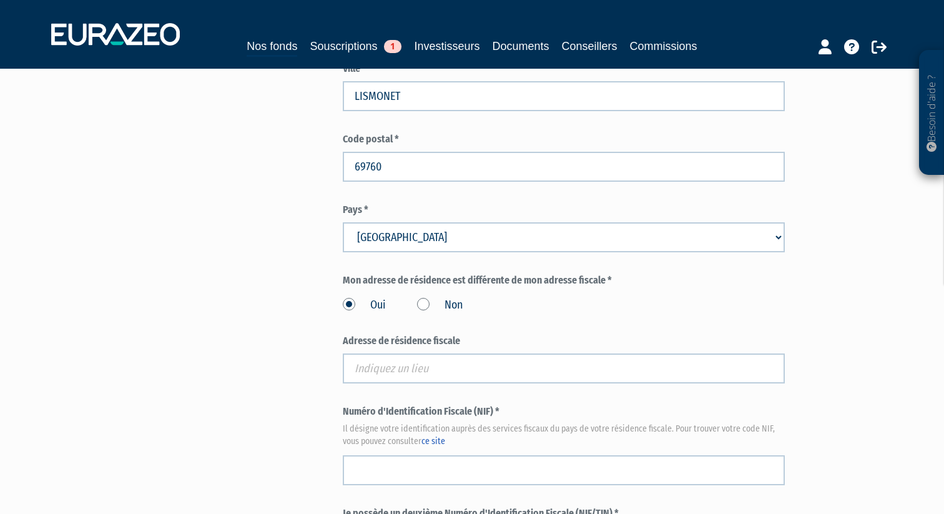
click at [428, 297] on label "Non" at bounding box center [440, 305] width 46 height 16
click at [0, 0] on input "Non" at bounding box center [0, 0] width 0 height 0
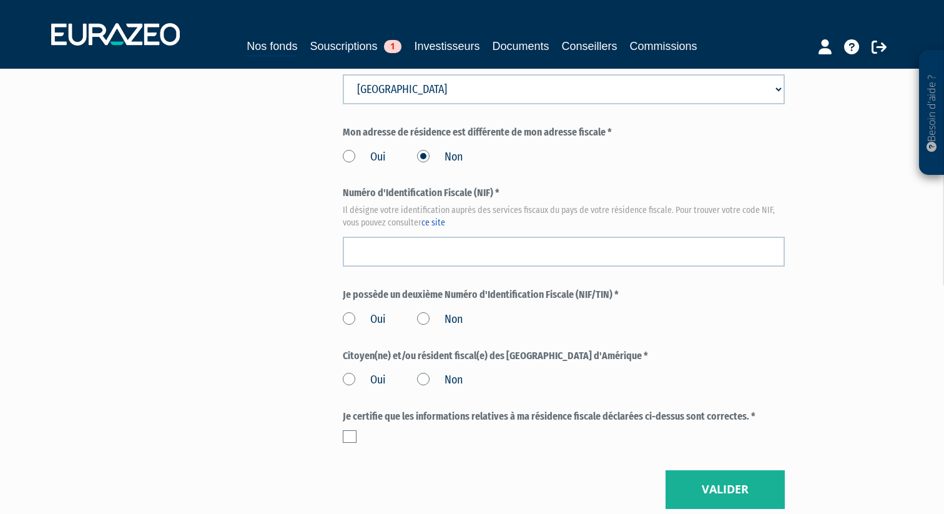
scroll to position [1377, 0]
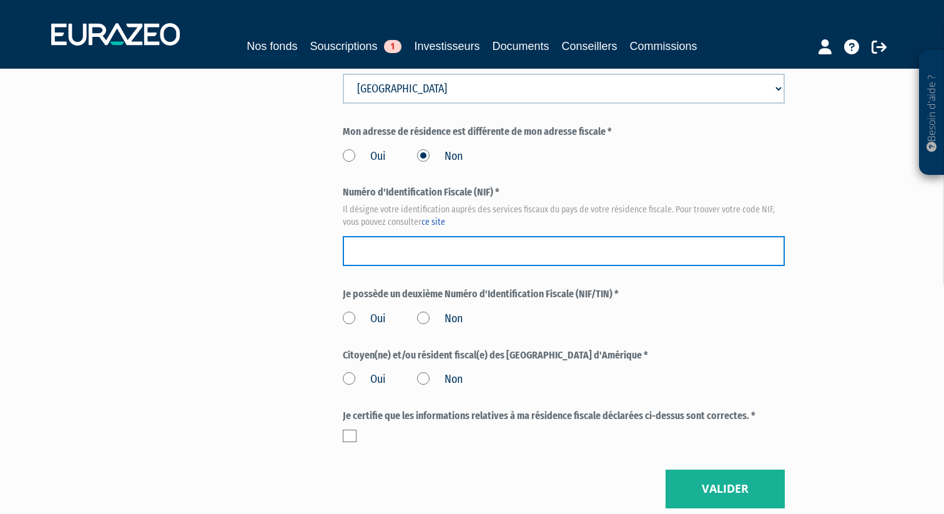
click at [427, 236] on input "text" at bounding box center [564, 251] width 442 height 30
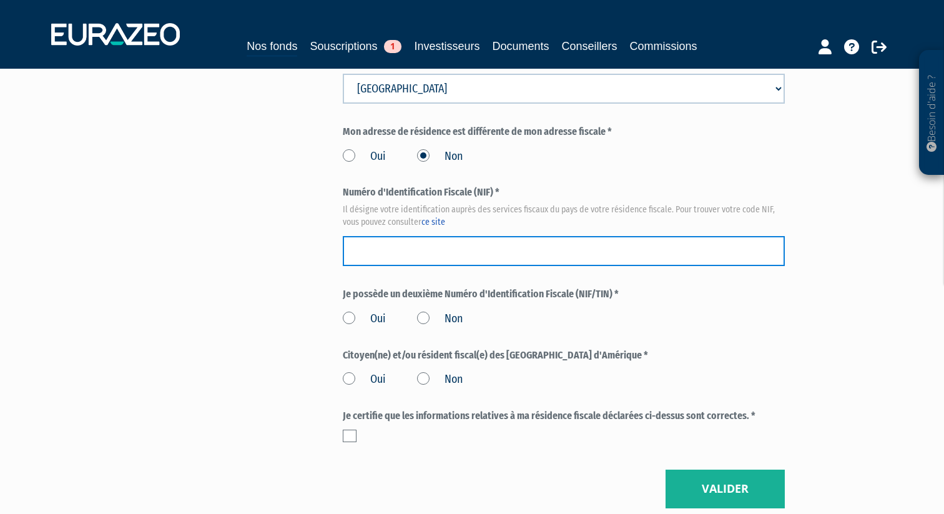
click at [411, 236] on input "text" at bounding box center [564, 251] width 442 height 30
paste input "05 79 375 245 379"
type input "05 79 375 245 379"
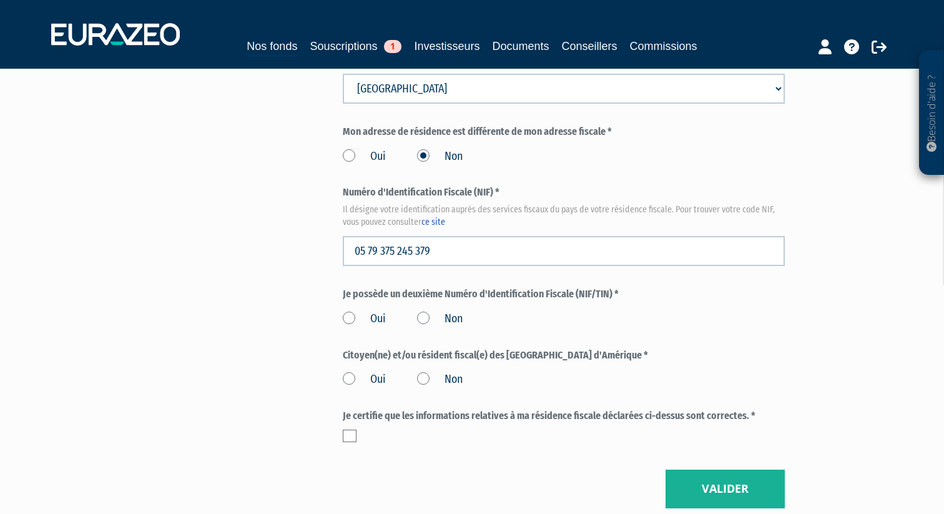
click at [421, 311] on label "Non" at bounding box center [440, 319] width 46 height 16
click at [0, 0] on input "Non" at bounding box center [0, 0] width 0 height 0
click at [348, 371] on label "Oui" at bounding box center [364, 379] width 43 height 16
click at [0, 0] on input "Oui" at bounding box center [0, 0] width 0 height 0
click at [427, 371] on label "Non" at bounding box center [440, 379] width 46 height 16
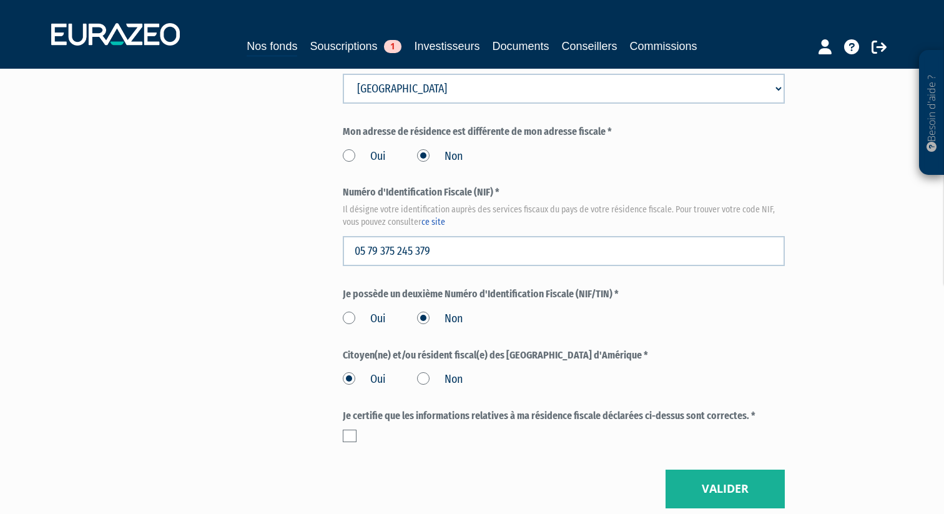
click at [0, 0] on input "Non" at bounding box center [0, 0] width 0 height 0
click at [348, 429] on label at bounding box center [350, 435] width 14 height 12
click at [0, 0] on input "checkbox" at bounding box center [0, 0] width 0 height 0
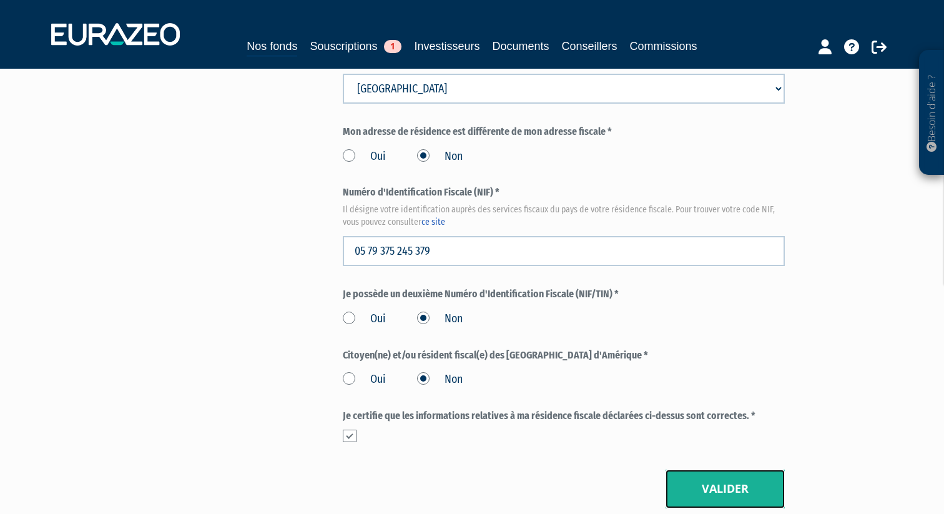
click at [703, 469] on button "Valider" at bounding box center [724, 488] width 119 height 39
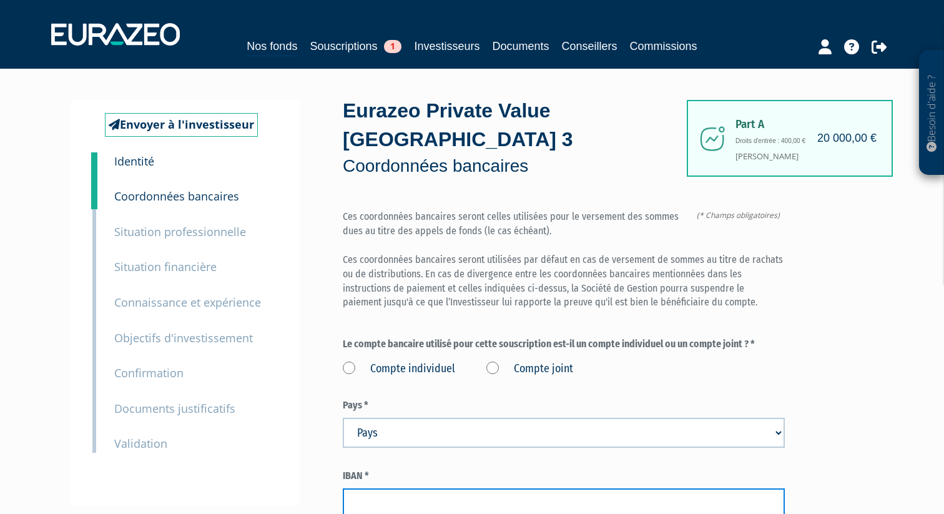
drag, startPoint x: 0, startPoint y: 0, endPoint x: 271, endPoint y: 438, distance: 515.1
click at [275, 442] on div "Envoyer à l'investisseur 1 Identité 2 Coordonnées bancaires 3 Situation profess…" at bounding box center [472, 374] width 784 height 548
click at [491, 361] on label "Compte joint" at bounding box center [529, 369] width 87 height 16
click at [0, 0] on joint "Compte joint" at bounding box center [0, 0] width 0 height 0
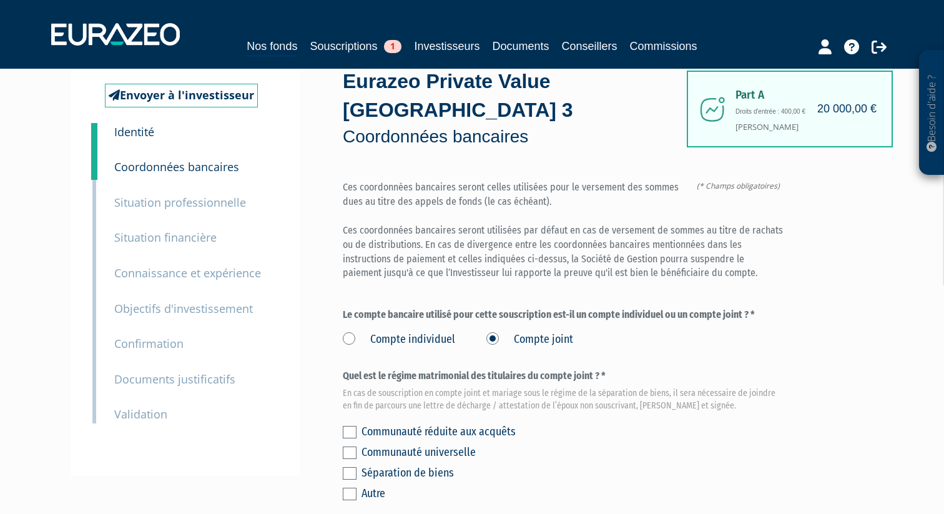
scroll to position [31, 0]
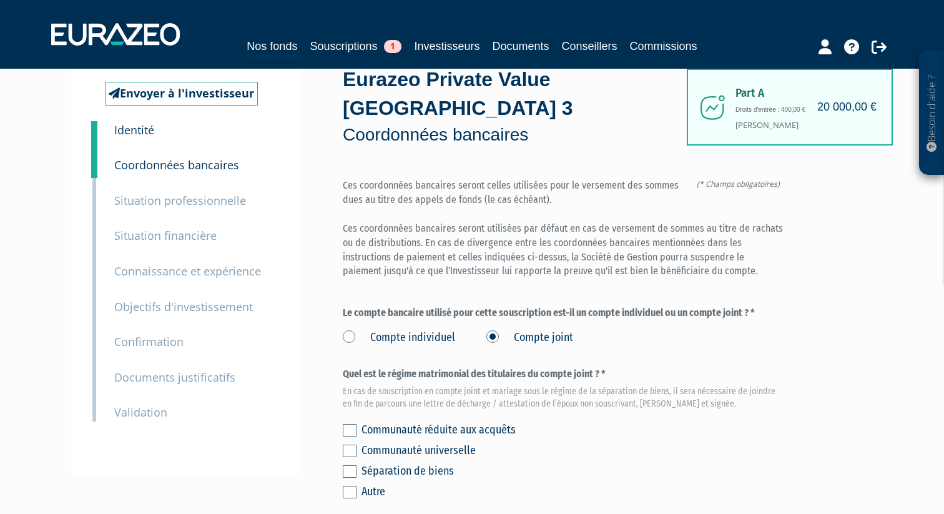
click at [400, 421] on div "Communauté réduite aux acquêts" at bounding box center [572, 429] width 423 height 17
click at [330, 378] on div "Envoyer à l'investisseur 1 Identité 2 Coordonnées bancaires 3 Situation profess…" at bounding box center [472, 423] width 784 height 708
click at [351, 424] on label at bounding box center [350, 430] width 14 height 12
click at [0, 0] on input "checkbox" at bounding box center [0, 0] width 0 height 0
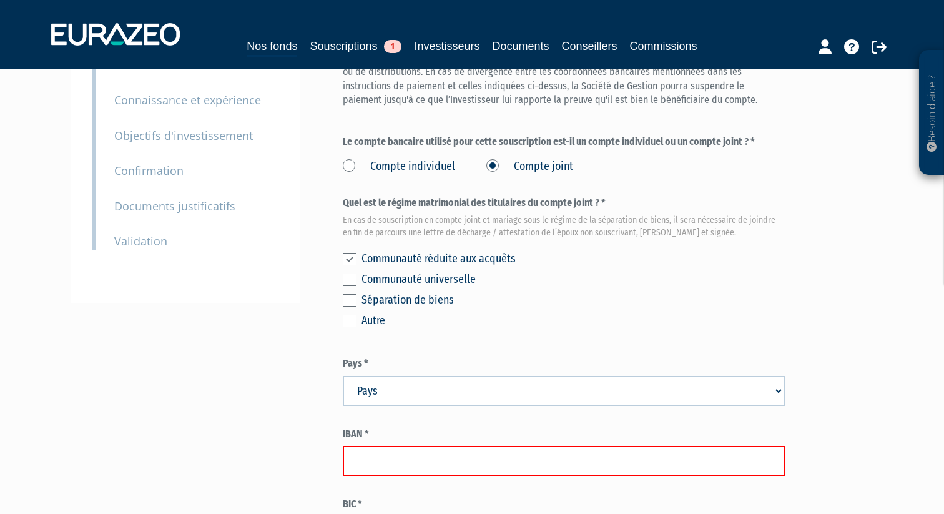
scroll to position [203, 0]
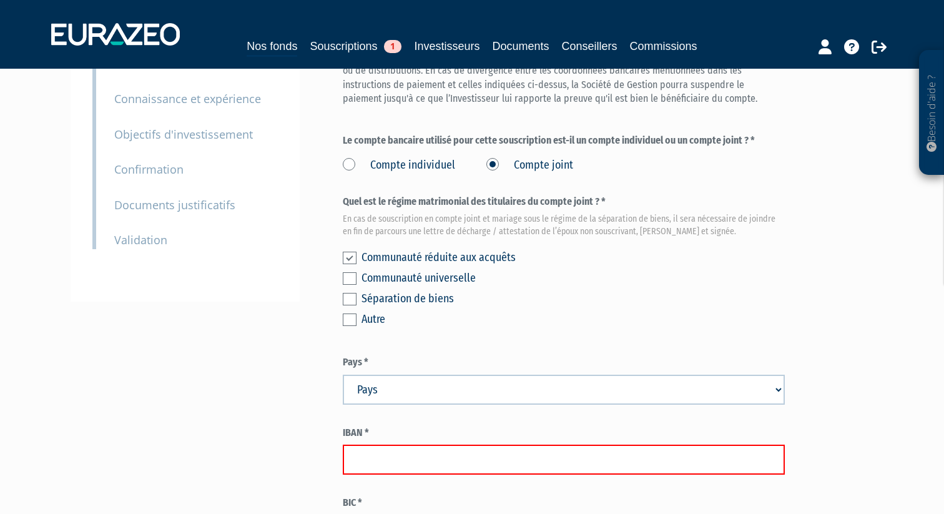
click at [378, 374] on select "Pays Afghanistan Afrique du Sud Albanie Algérie Allemagne Andorre" at bounding box center [564, 389] width 442 height 30
click at [343, 374] on select "Pays Afghanistan Afrique du Sud Albanie Algérie Allemagne Andorre" at bounding box center [564, 389] width 442 height 30
click at [423, 374] on select "Pays Afghanistan Afrique du Sud Albanie Algérie Allemagne Andorre" at bounding box center [564, 389] width 442 height 30
select select "75"
click at [343, 374] on select "Pays Afghanistan Afrique du Sud Albanie Algérie Allemagne Andorre" at bounding box center [564, 389] width 442 height 30
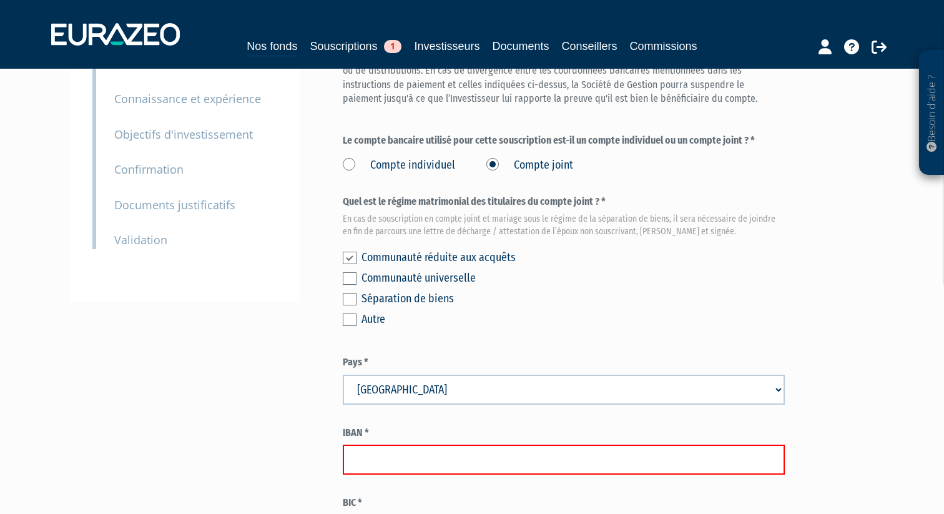
click at [387, 444] on input "text" at bounding box center [564, 459] width 442 height 30
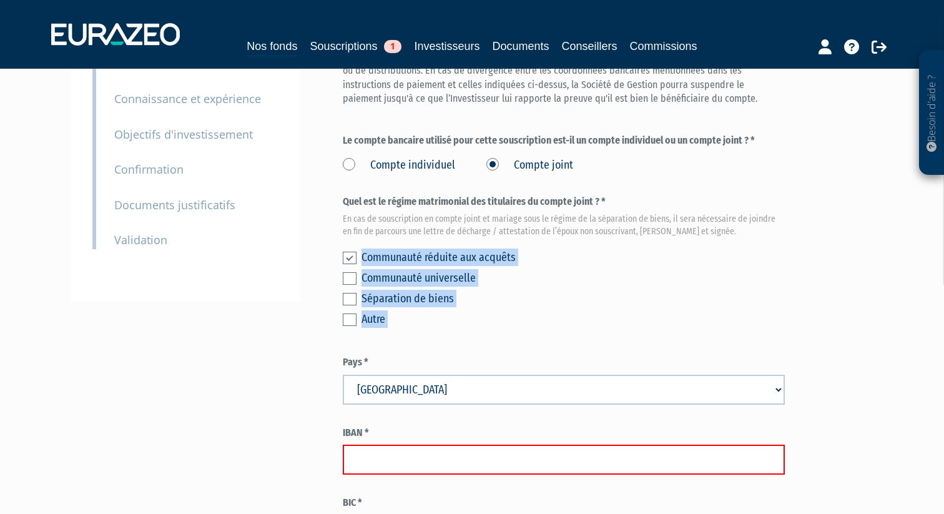
drag, startPoint x: 11, startPoint y: 313, endPoint x: -99, endPoint y: 197, distance: 159.4
click at [0, 197] on html "Besoin d'aide ? × J'ai besoin d'aide Si vous avez une question à propos du fonc…" at bounding box center [472, 261] width 944 height 929
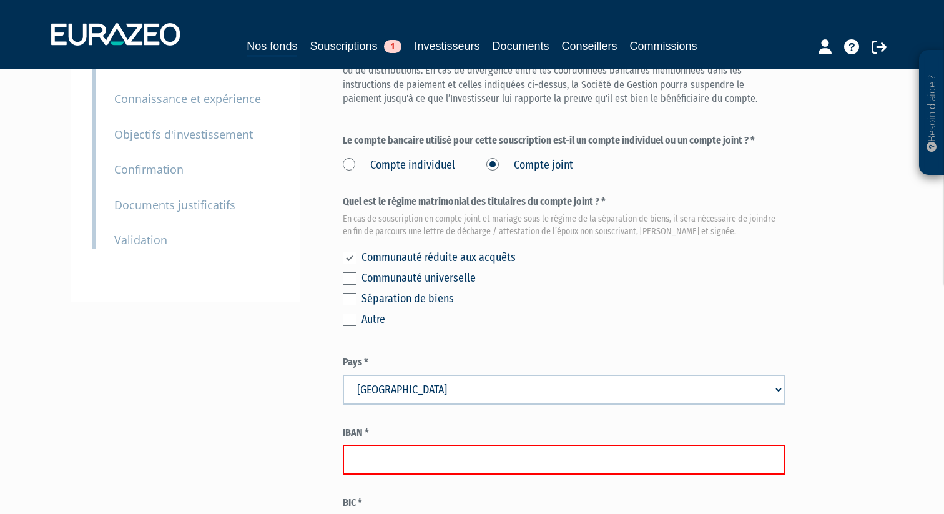
click at [455, 444] on input "text" at bounding box center [564, 459] width 442 height 30
paste input "FR76 4061 8802 6700 0400 2433 159"
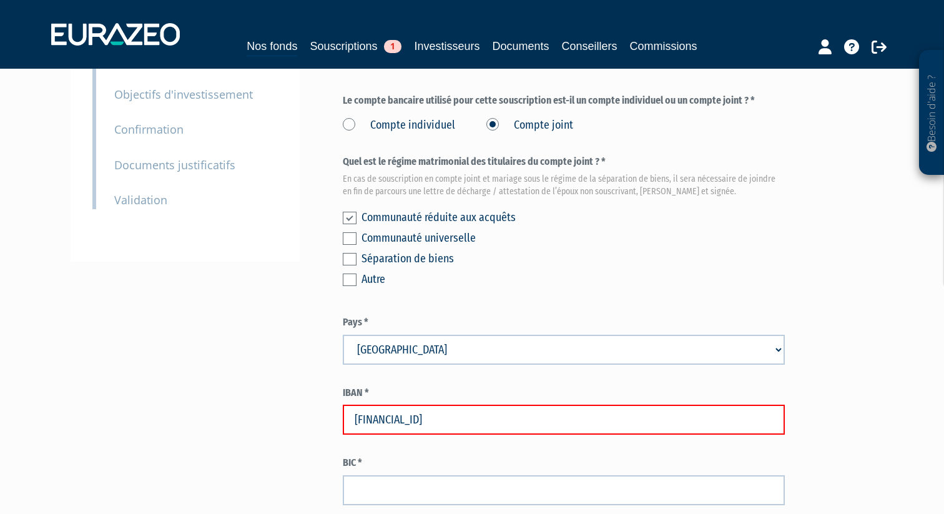
scroll to position [245, 0]
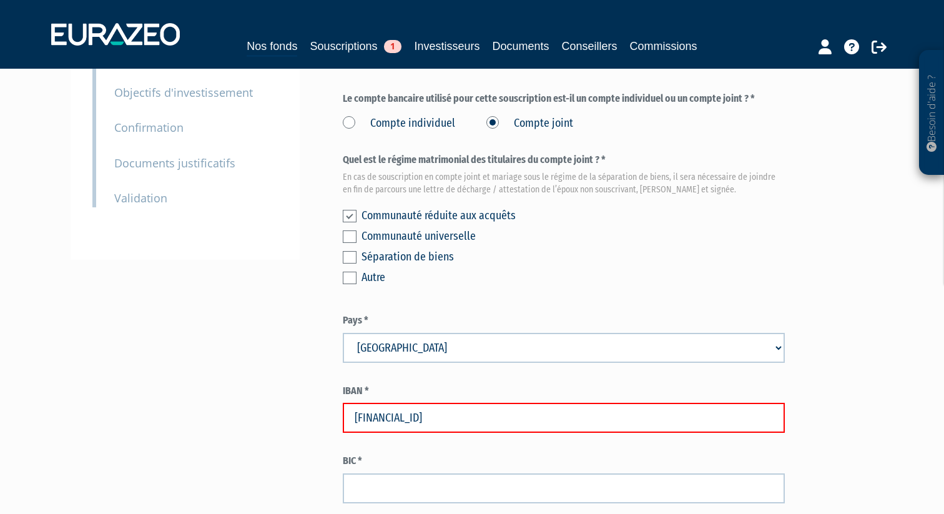
type input "FR76 4061 8802 6700 0400 2433 159"
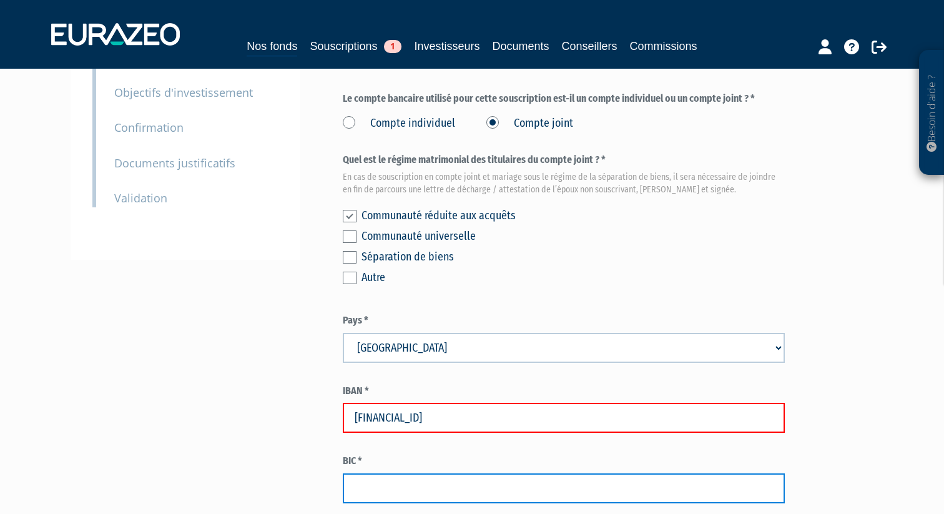
click at [500, 473] on input "text" at bounding box center [564, 488] width 442 height 30
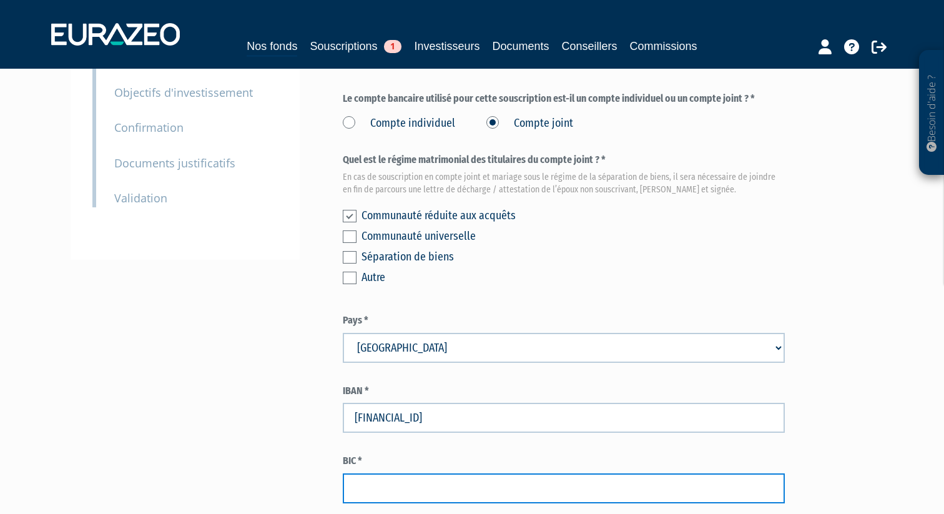
paste input "BOUS FRPP XXX"
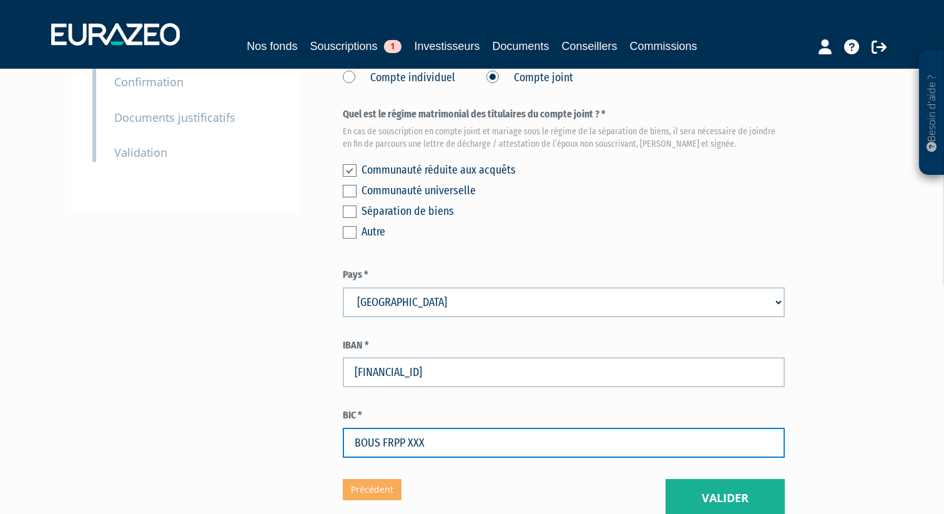
scroll to position [387, 0]
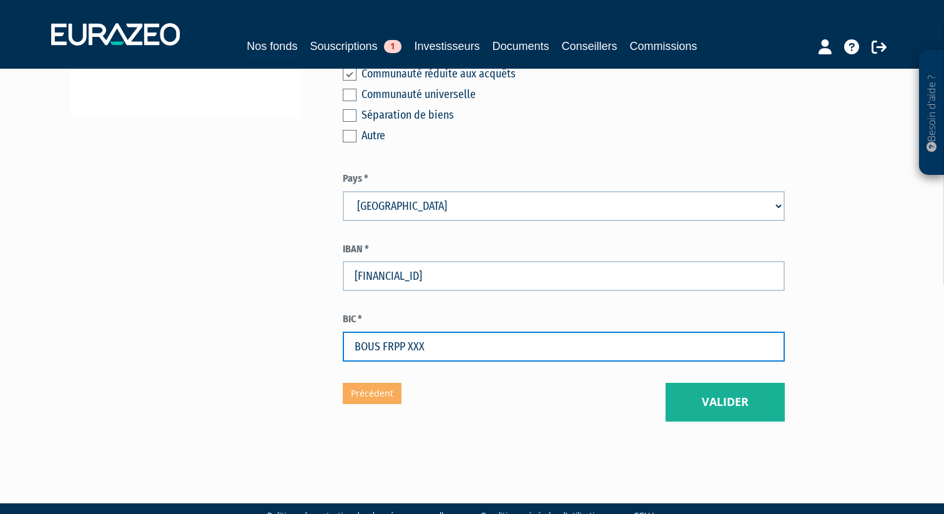
type input "BOUS FRPP XXX"
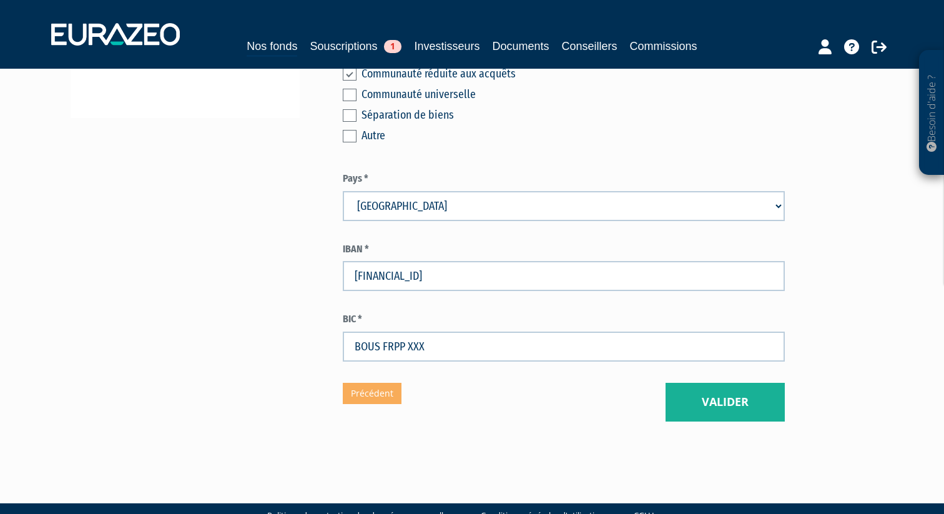
click at [730, 383] on button "Valider" at bounding box center [724, 402] width 119 height 39
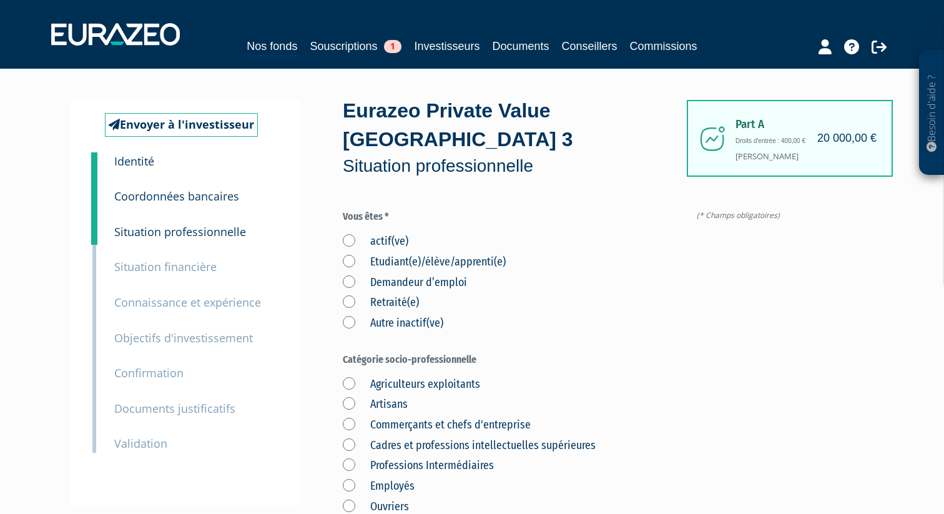
click at [353, 233] on label "actif(ve)" at bounding box center [376, 241] width 66 height 16
click at [0, 0] on input "actif(ve)" at bounding box center [0, 0] width 0 height 0
click at [346, 437] on label "Cadres et professions intellectuelles supérieures" at bounding box center [469, 445] width 253 height 16
click at [0, 0] on supérieures "Cadres et professions intellectuelles supérieures" at bounding box center [0, 0] width 0 height 0
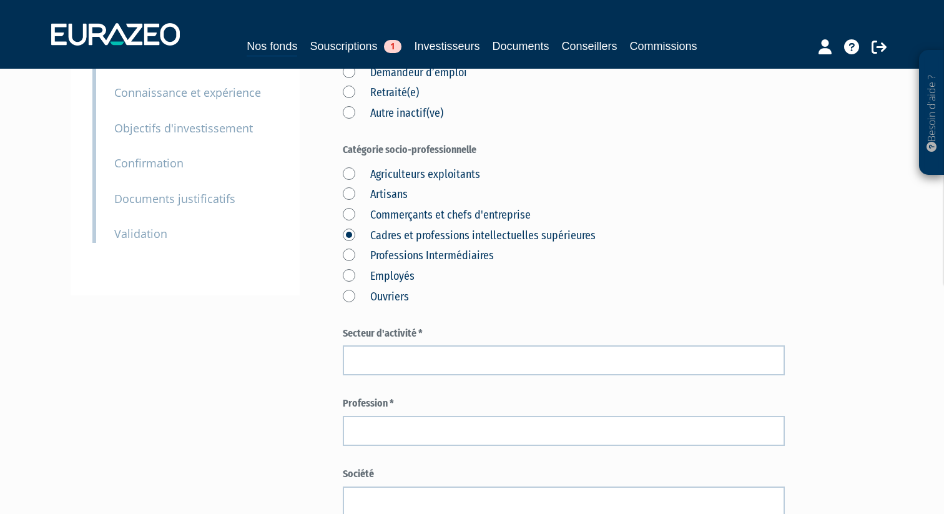
scroll to position [201, 0]
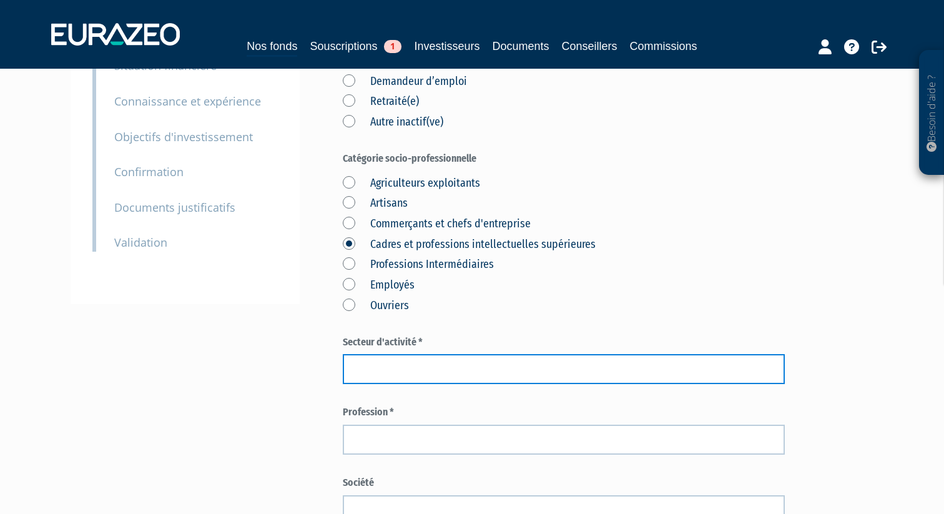
click at [427, 354] on input "text" at bounding box center [564, 369] width 442 height 30
type input "I"
click at [403, 354] on input "text" at bounding box center [564, 369] width 442 height 30
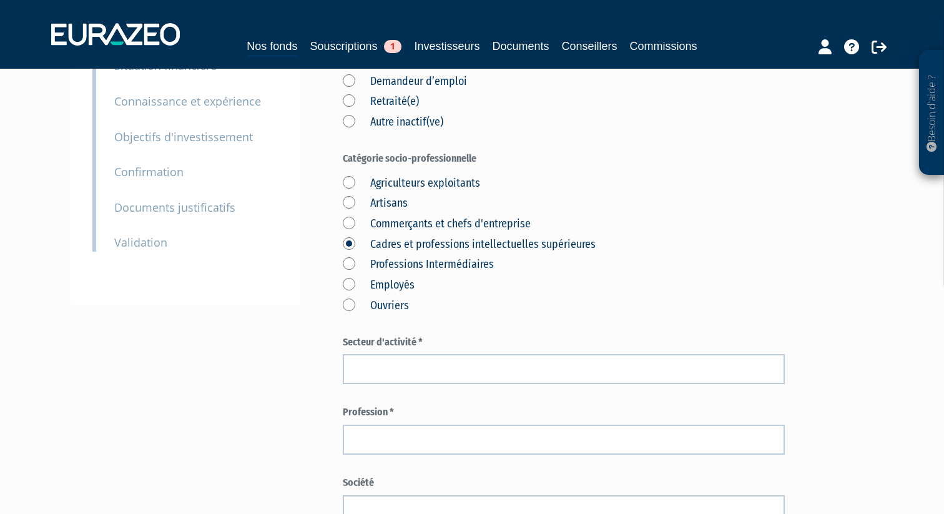
click at [331, 501] on div "Envoyer à l'investisseur 1 Identité 2 Coordonnées bancaires 3 Situation profess…" at bounding box center [472, 410] width 784 height 1023
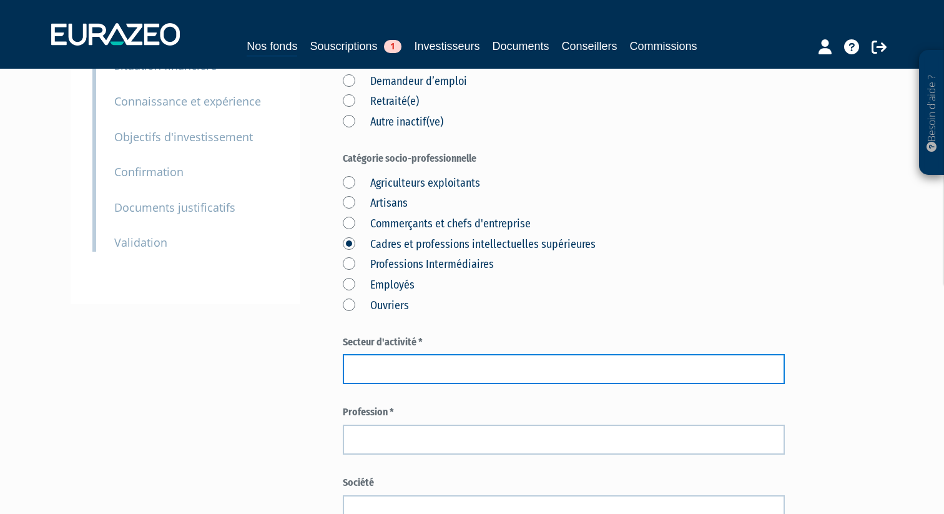
click at [413, 354] on input "text" at bounding box center [564, 369] width 442 height 30
type input "INOVATION"
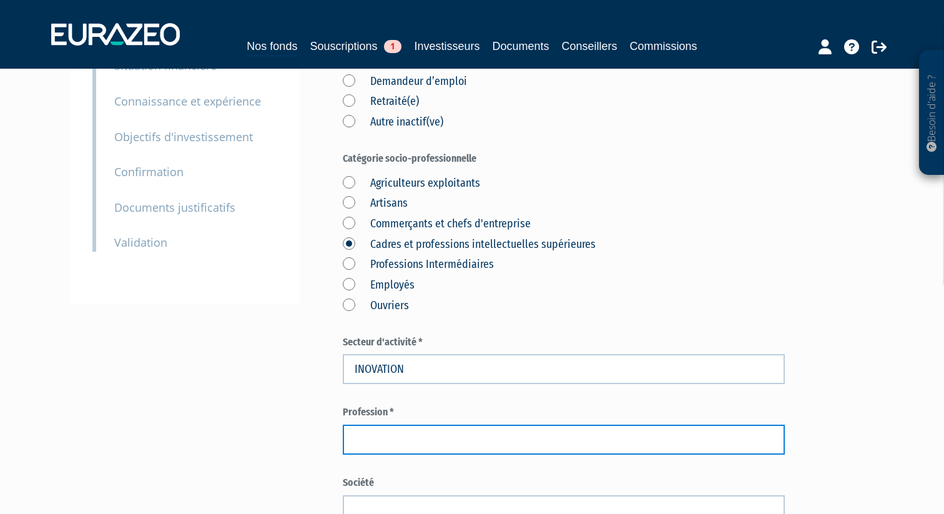
click at [406, 424] on input "text" at bounding box center [564, 439] width 442 height 30
type input "COO"
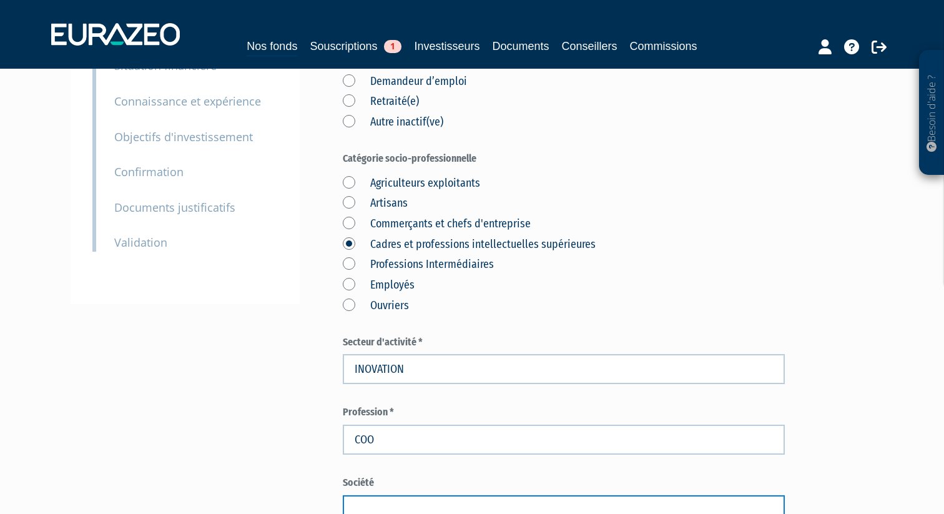
click at [376, 495] on input "text" at bounding box center [564, 510] width 442 height 30
paste input "COO MOBYFLY - innovation transport"
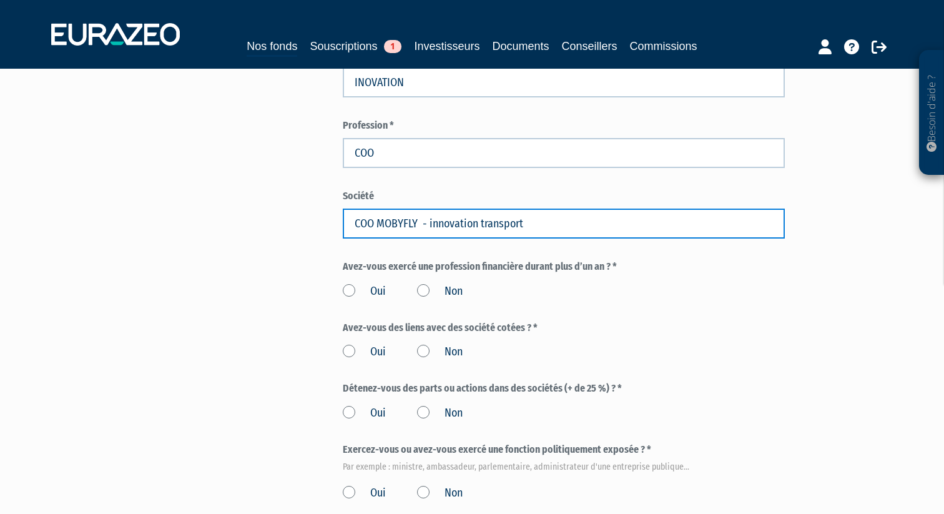
scroll to position [491, 0]
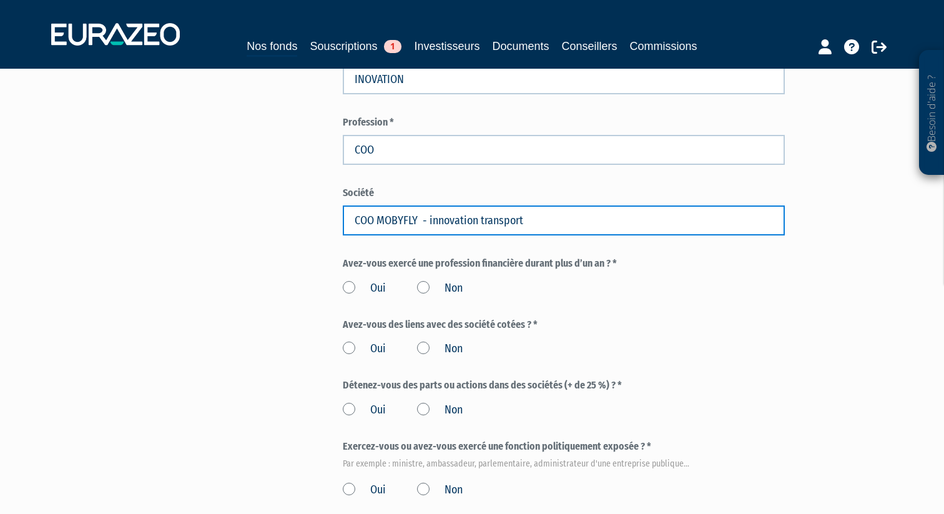
type input "COO MOBYFLY - innovation transport"
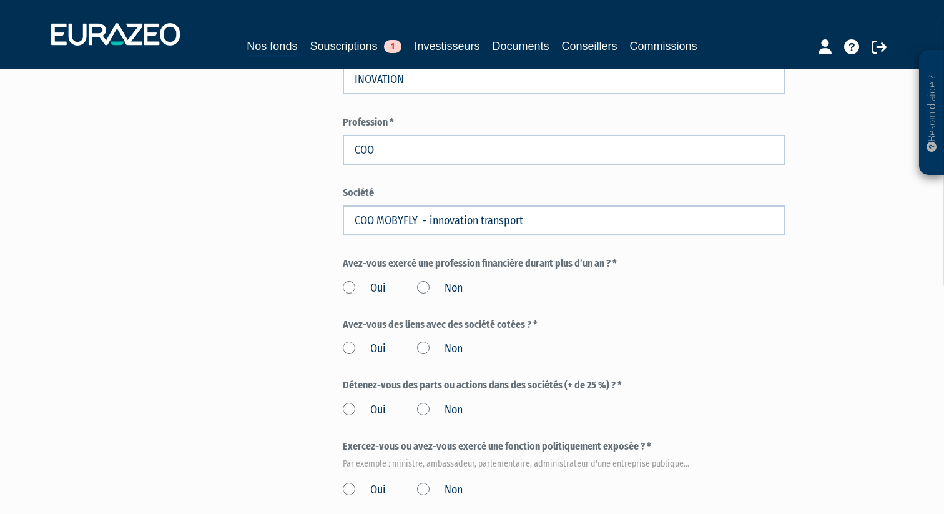
click at [418, 280] on label "Non" at bounding box center [440, 288] width 46 height 16
click at [0, 0] on input "Non" at bounding box center [0, 0] width 0 height 0
click at [421, 341] on label "Non" at bounding box center [440, 349] width 46 height 16
click at [0, 0] on input "Non" at bounding box center [0, 0] width 0 height 0
click at [422, 402] on label "Non" at bounding box center [440, 410] width 46 height 16
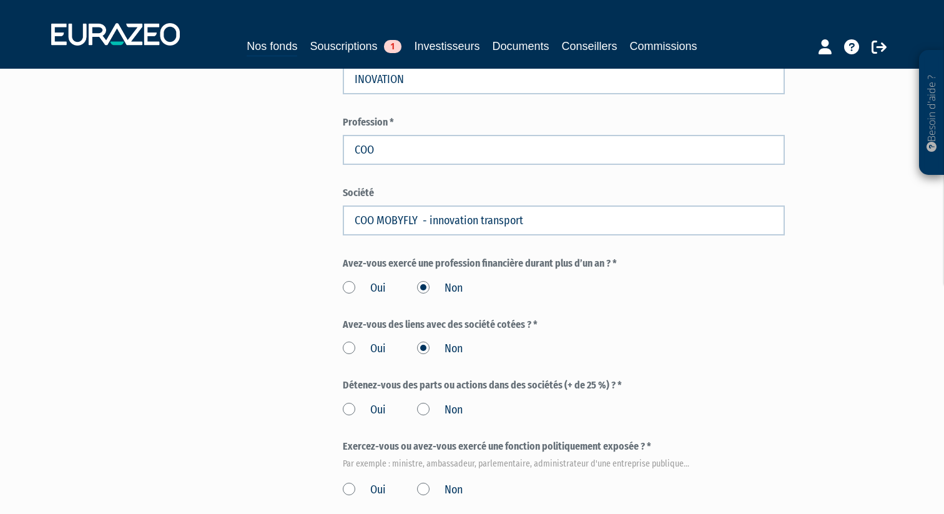
click at [0, 0] on input "Non" at bounding box center [0, 0] width 0 height 0
click at [425, 482] on label "Non" at bounding box center [440, 490] width 46 height 16
click at [0, 0] on input "Non" at bounding box center [0, 0] width 0 height 0
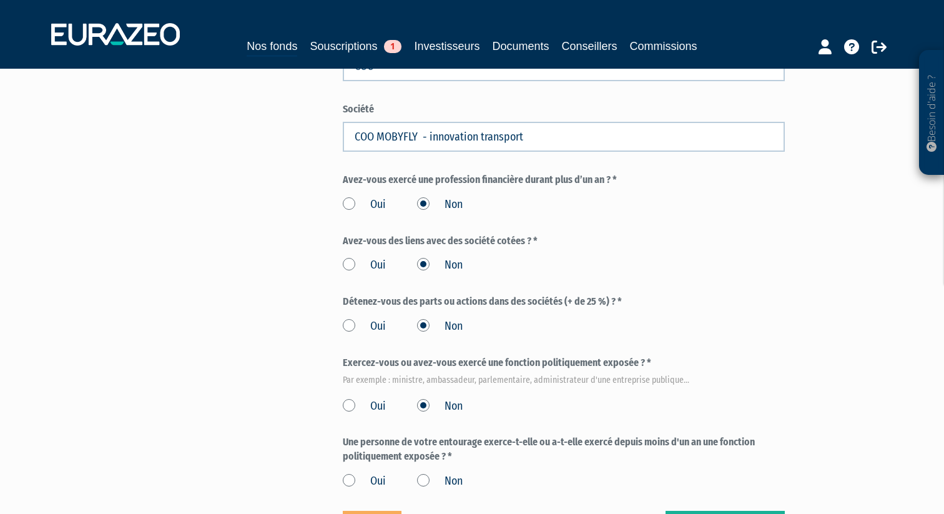
scroll to position [587, 0]
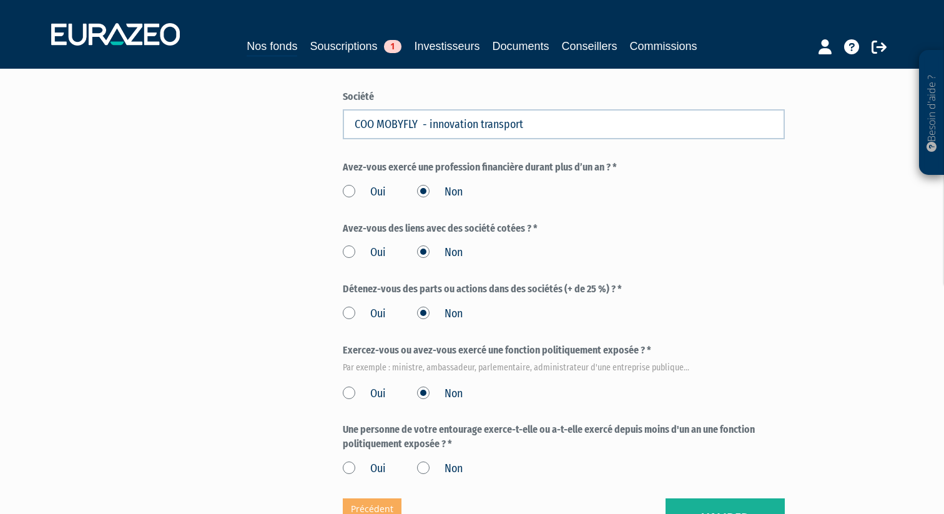
click at [426, 461] on label "Non" at bounding box center [440, 469] width 46 height 16
click at [0, 0] on input "Non" at bounding box center [0, 0] width 0 height 0
click at [707, 498] on button "Valider" at bounding box center [724, 517] width 119 height 39
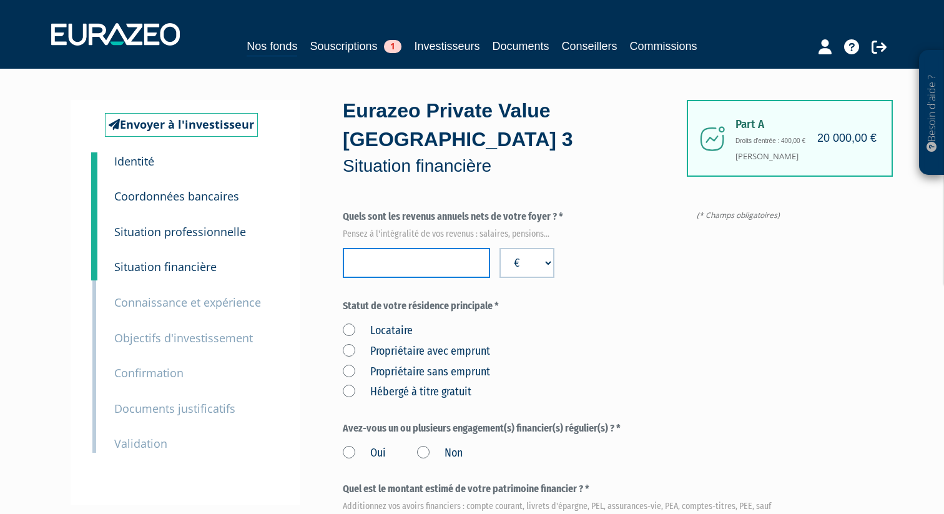
click at [384, 248] on input "number" at bounding box center [416, 263] width 147 height 30
type input "145000"
click at [543, 248] on select "€ $ £" at bounding box center [526, 263] width 55 height 30
